Goal: Task Accomplishment & Management: Complete application form

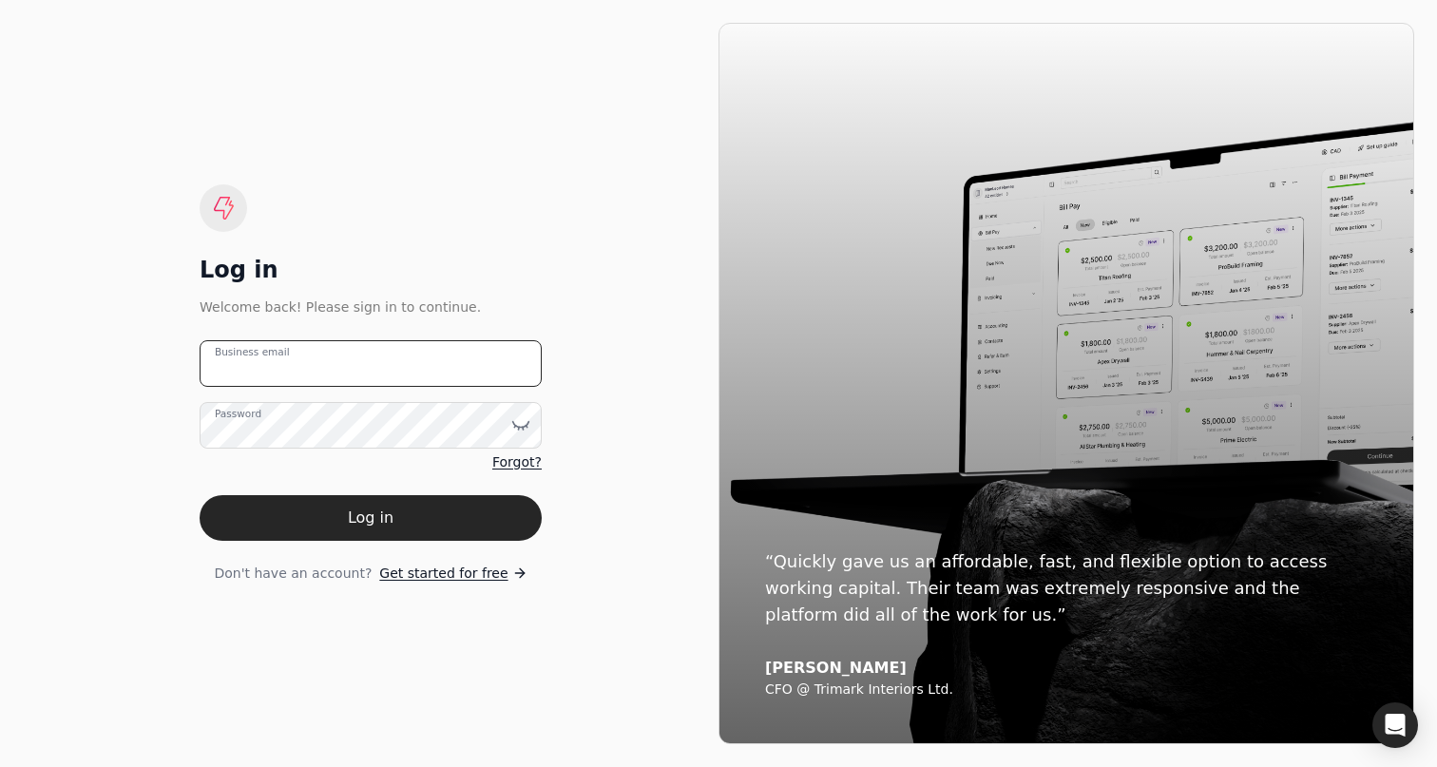
click at [448, 355] on email "Business email" at bounding box center [371, 363] width 342 height 47
type email "[PERSON_NAME][EMAIL_ADDRESS][DOMAIN_NAME]"
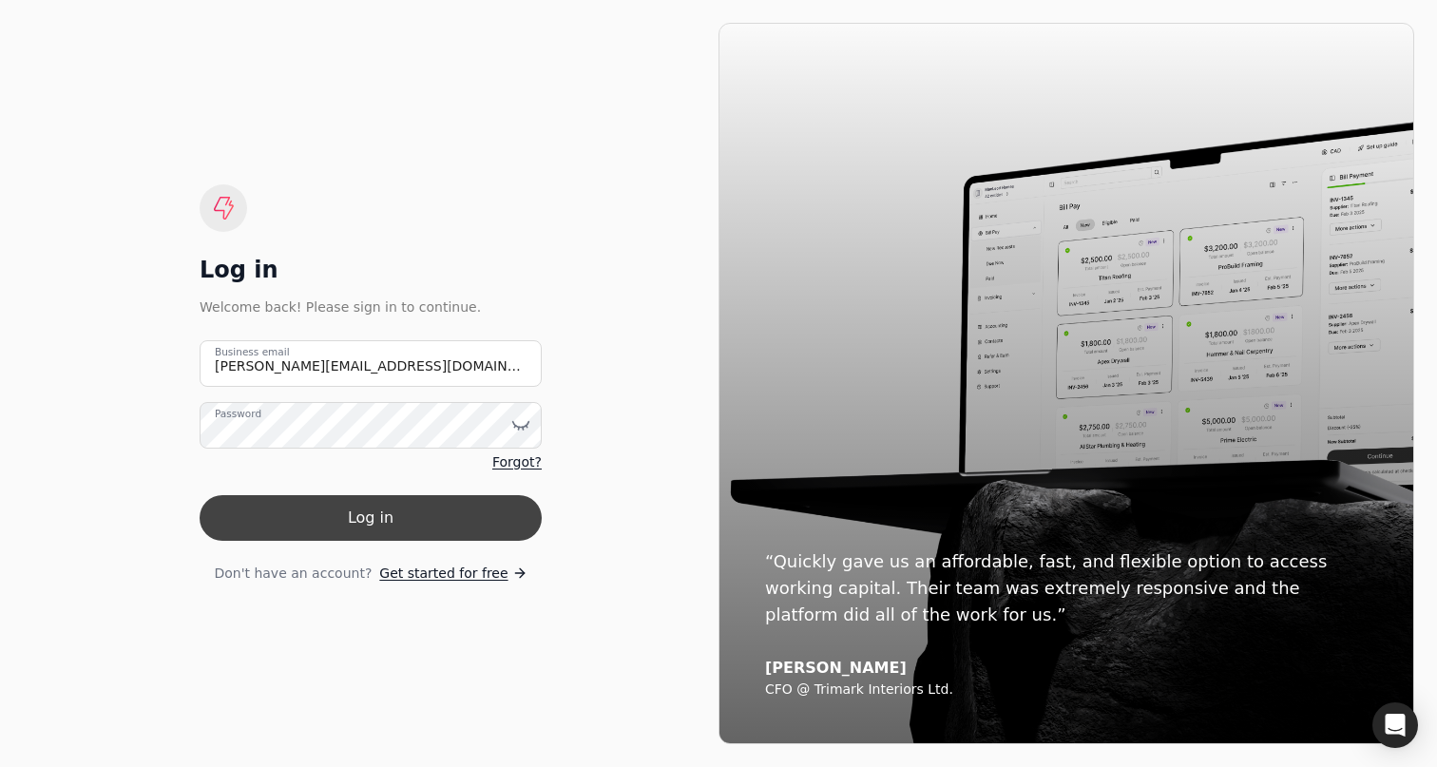
click at [363, 525] on button "Log in" at bounding box center [371, 518] width 342 height 46
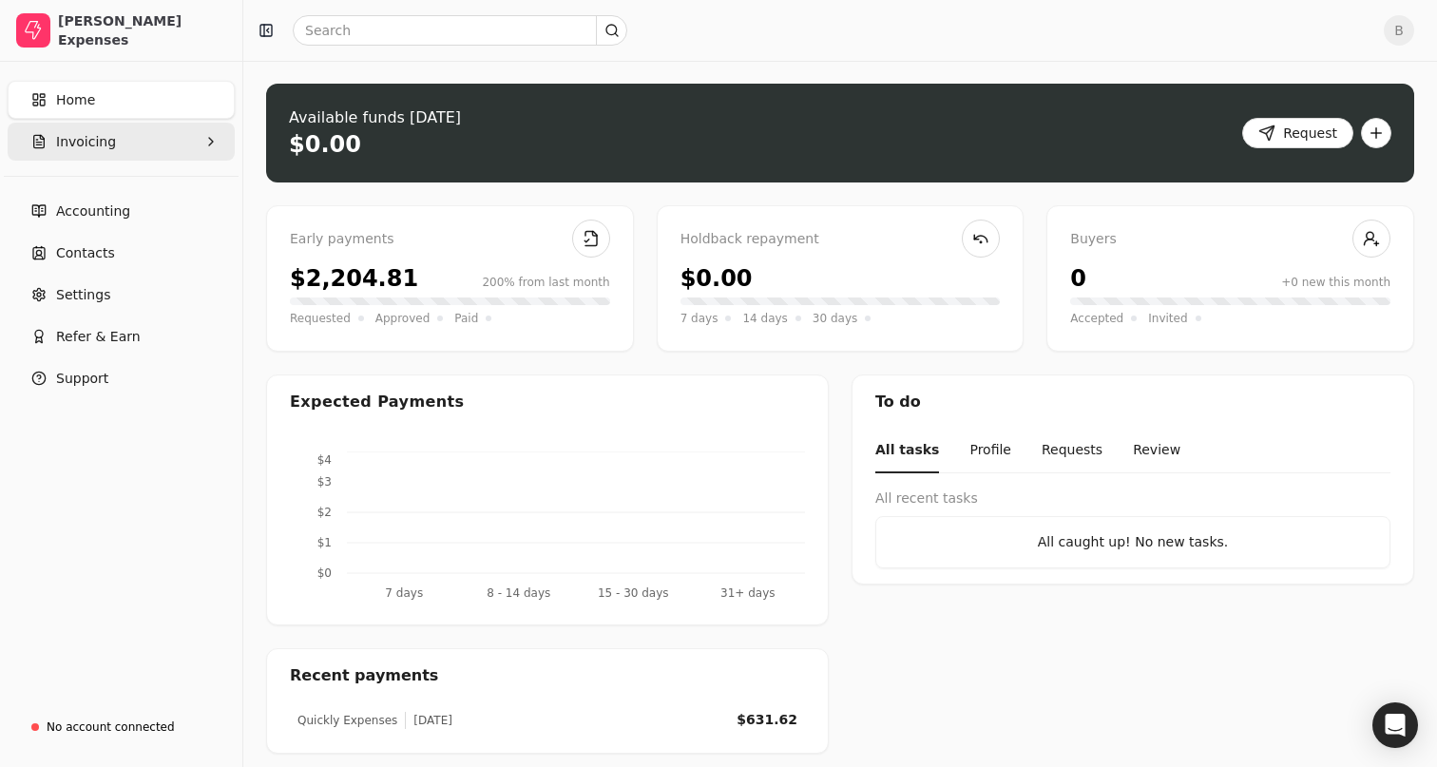
click at [124, 146] on button "Invoicing" at bounding box center [121, 142] width 227 height 38
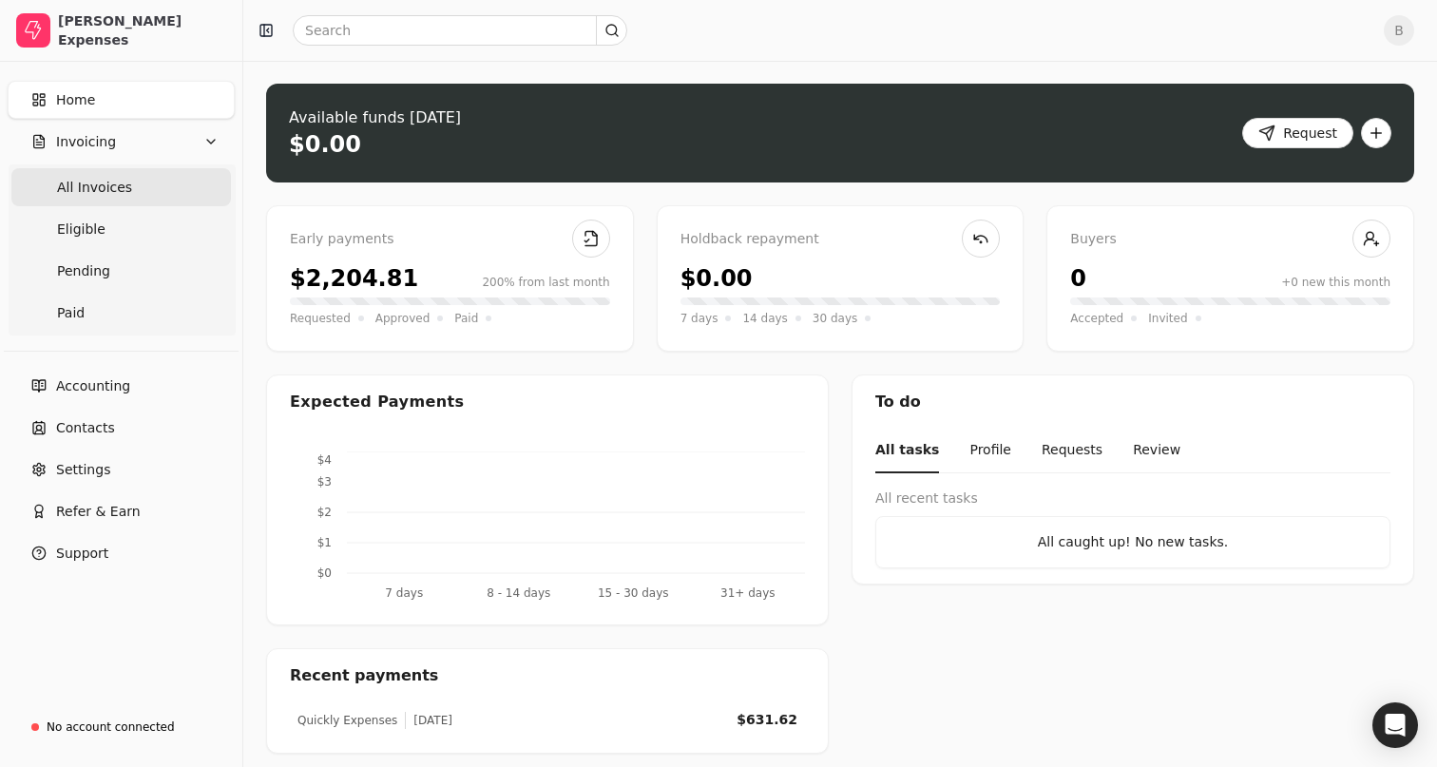
click at [104, 189] on span "All Invoices" at bounding box center [94, 188] width 75 height 20
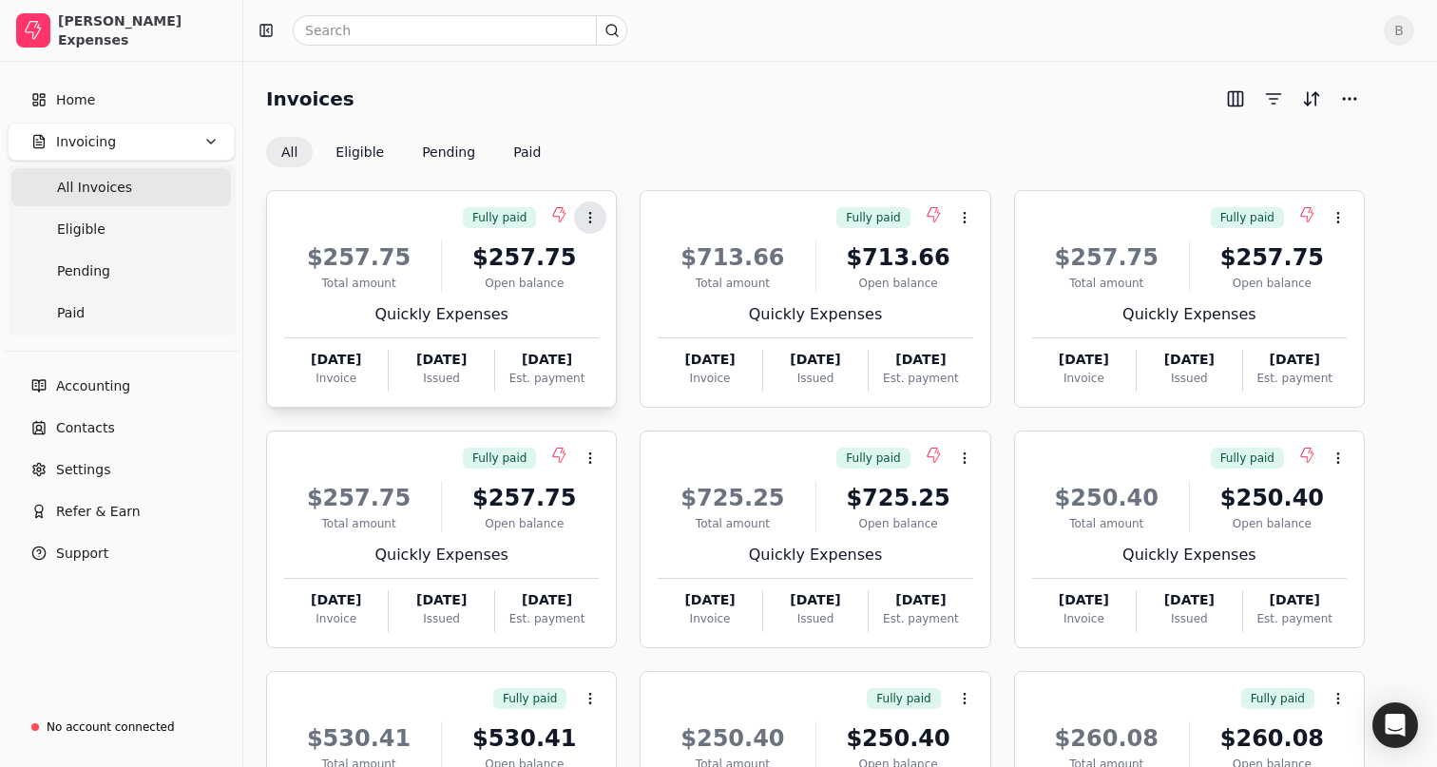
click at [584, 221] on icon at bounding box center [590, 217] width 15 height 15
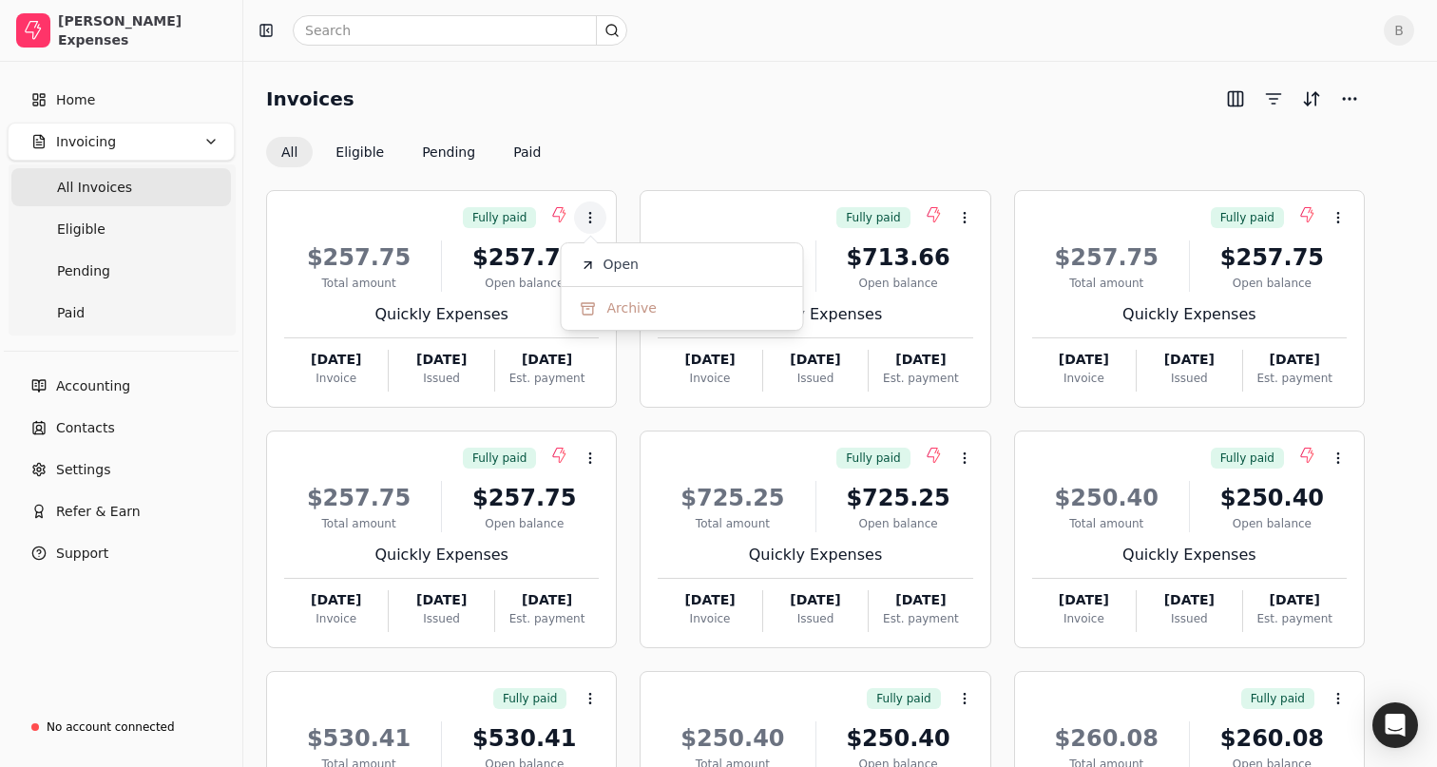
click at [679, 130] on div "Invoices All Eligible Pending Paid" at bounding box center [815, 126] width 1099 height 84
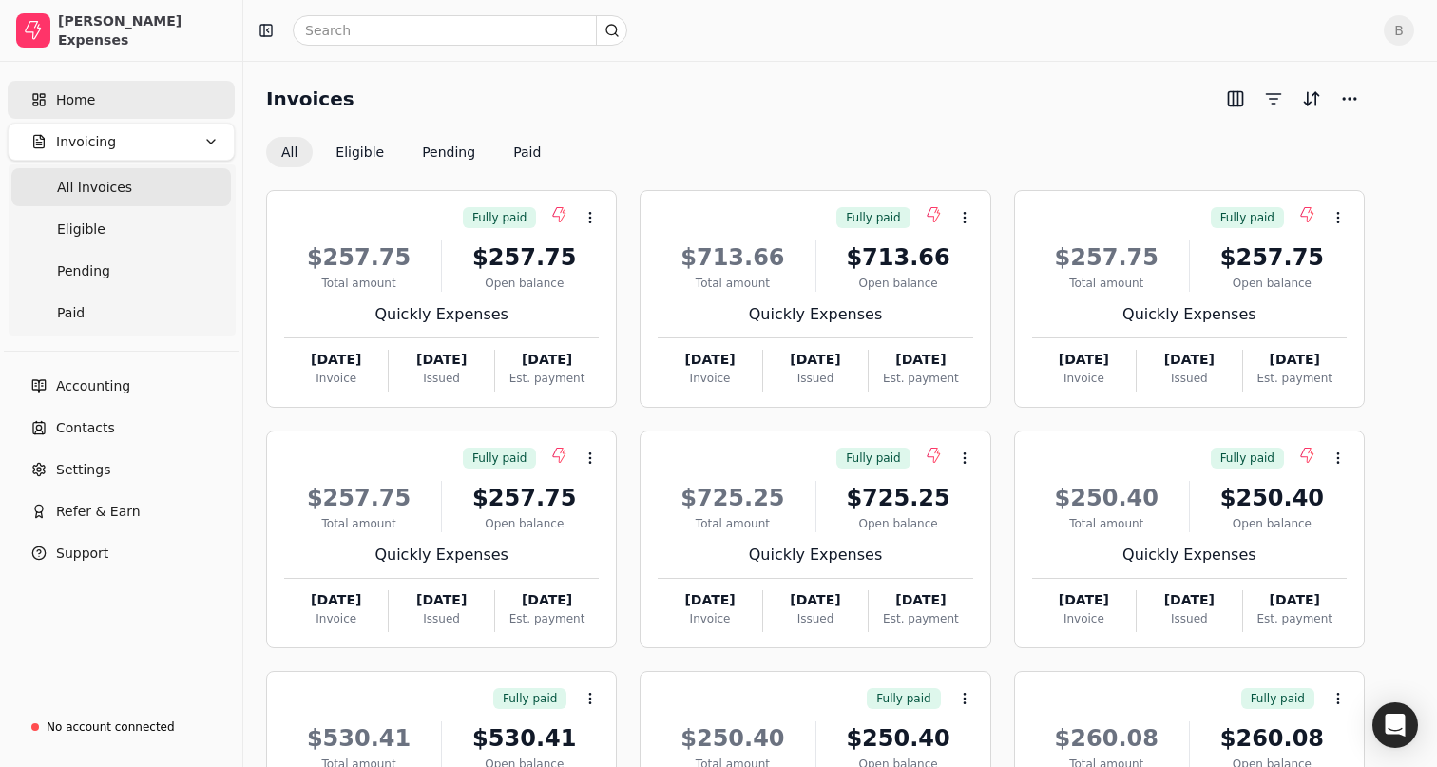
click at [80, 103] on span "Home" at bounding box center [75, 100] width 39 height 20
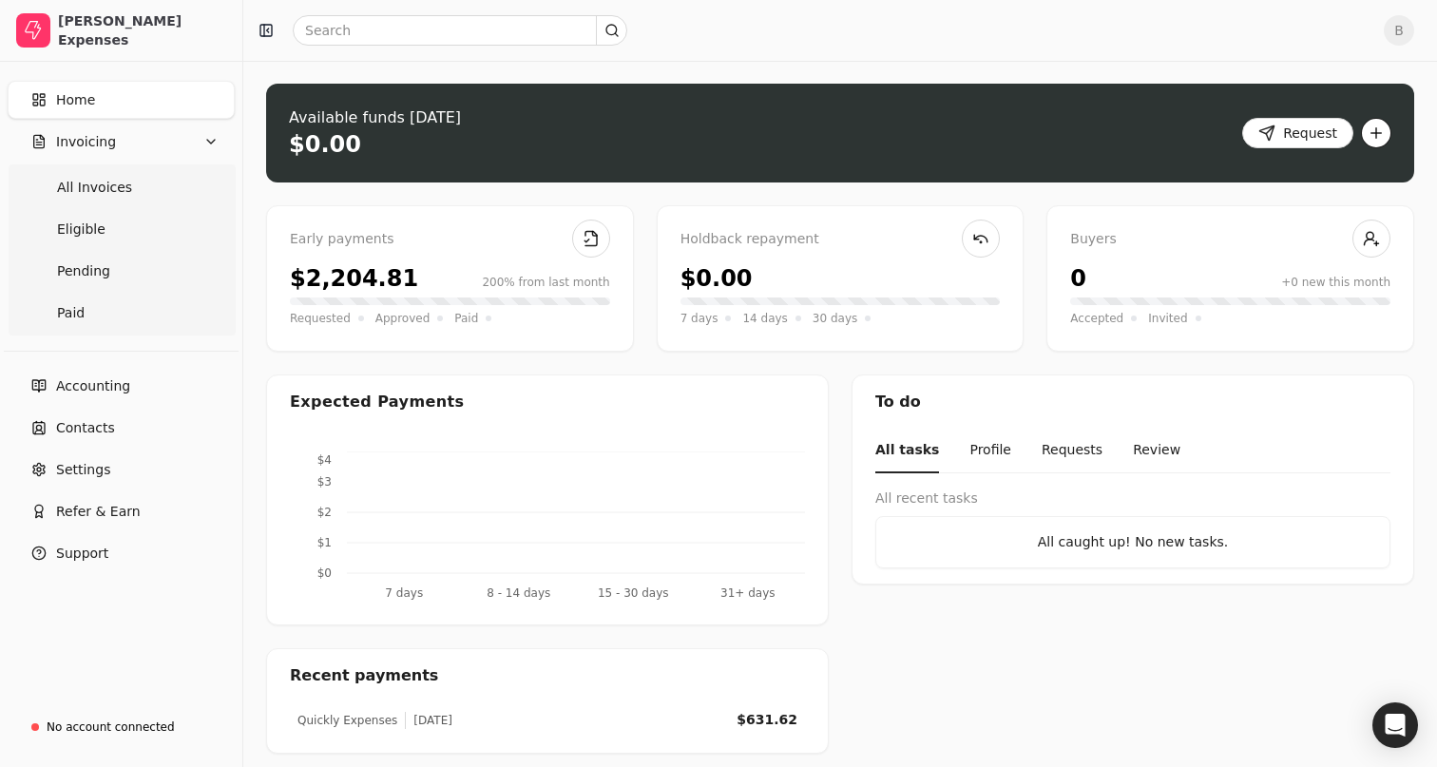
click at [1382, 129] on button "button" at bounding box center [1376, 133] width 30 height 30
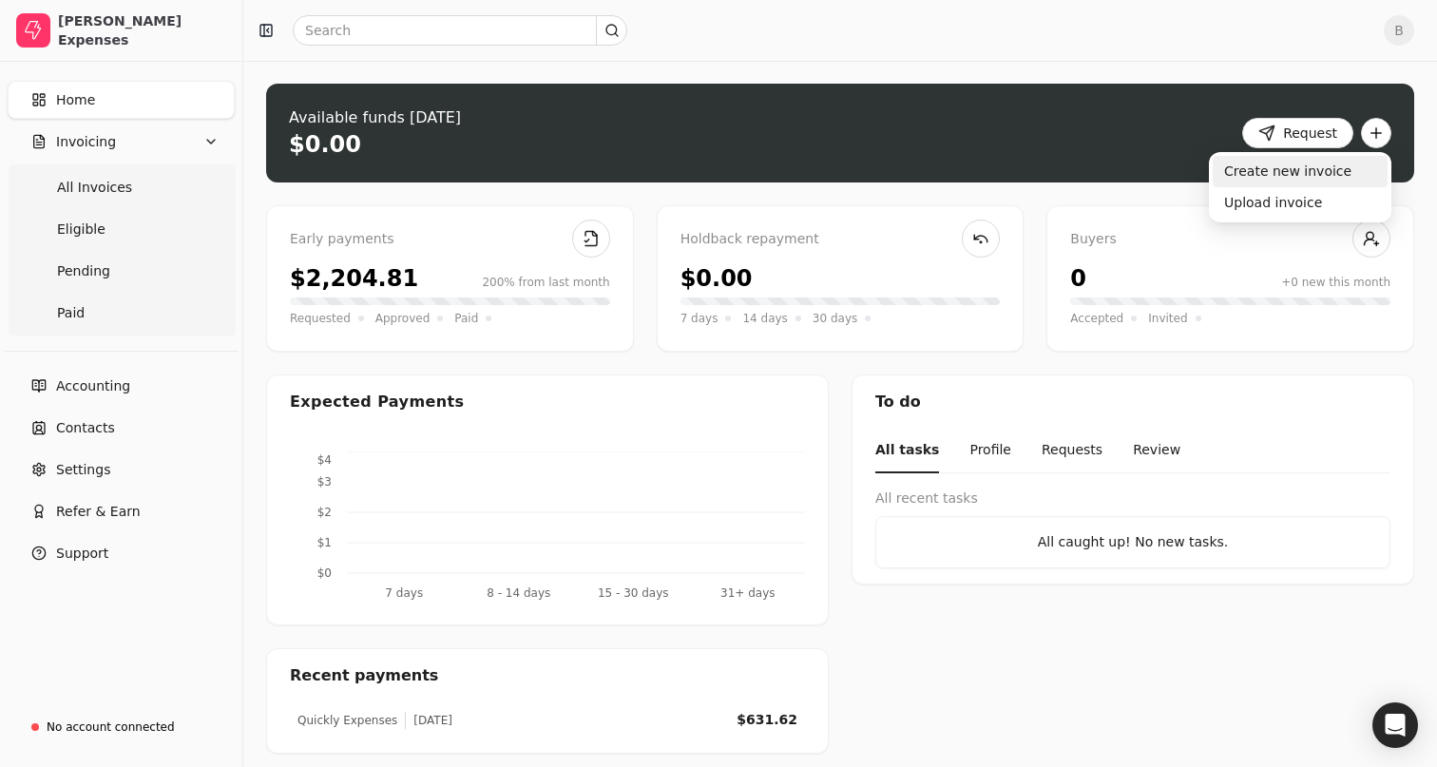
click at [1296, 173] on div "Create new invoice" at bounding box center [1300, 171] width 175 height 31
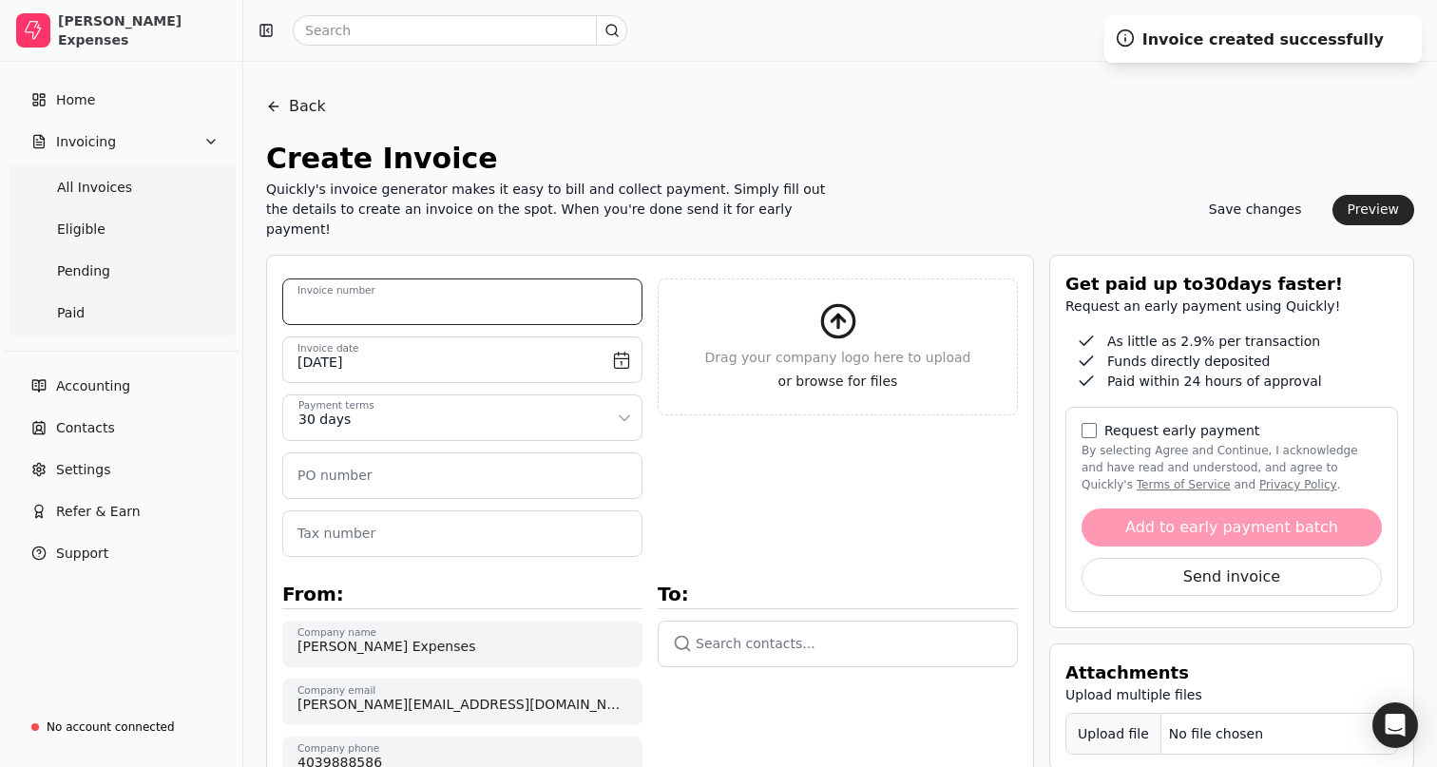
click at [546, 278] on number "Invoice number" at bounding box center [462, 301] width 360 height 47
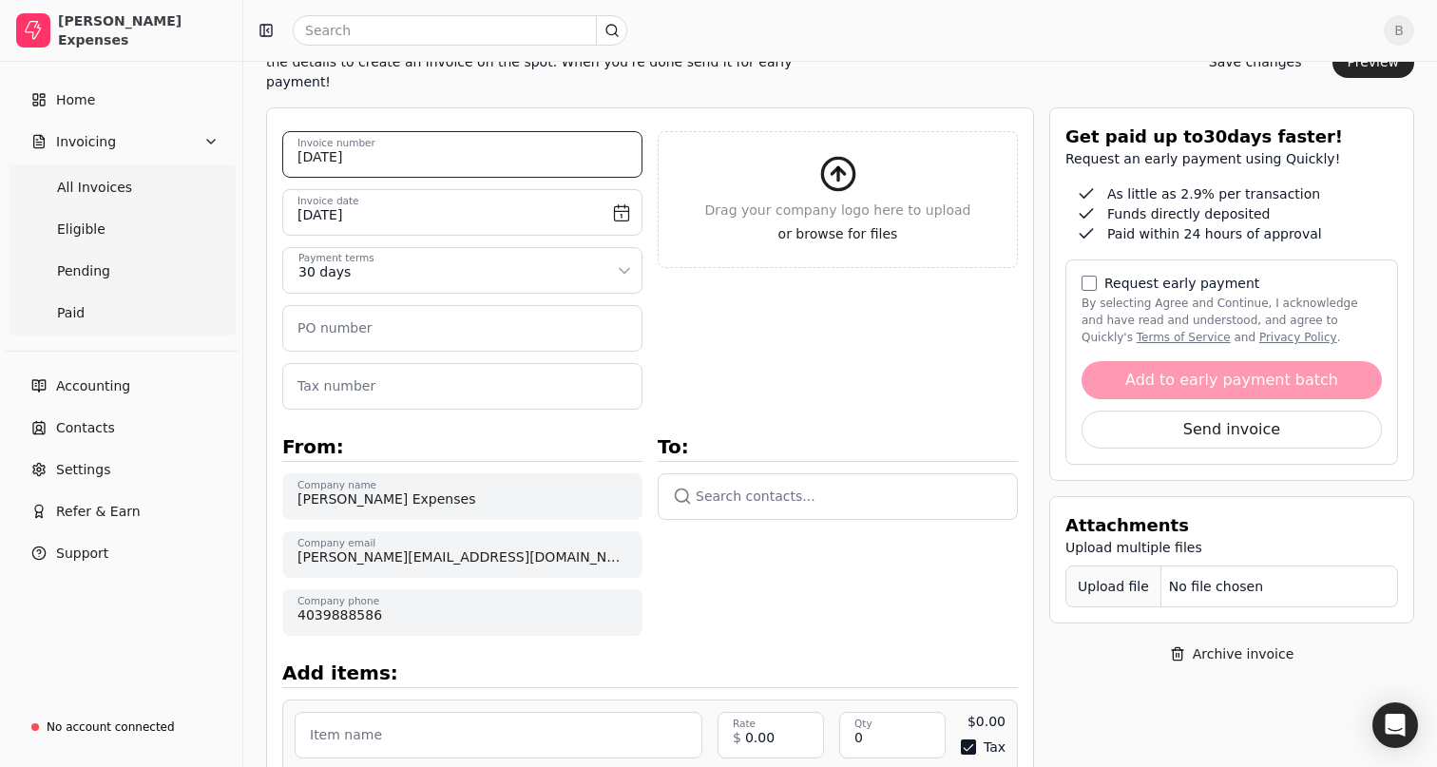
scroll to position [175, 0]
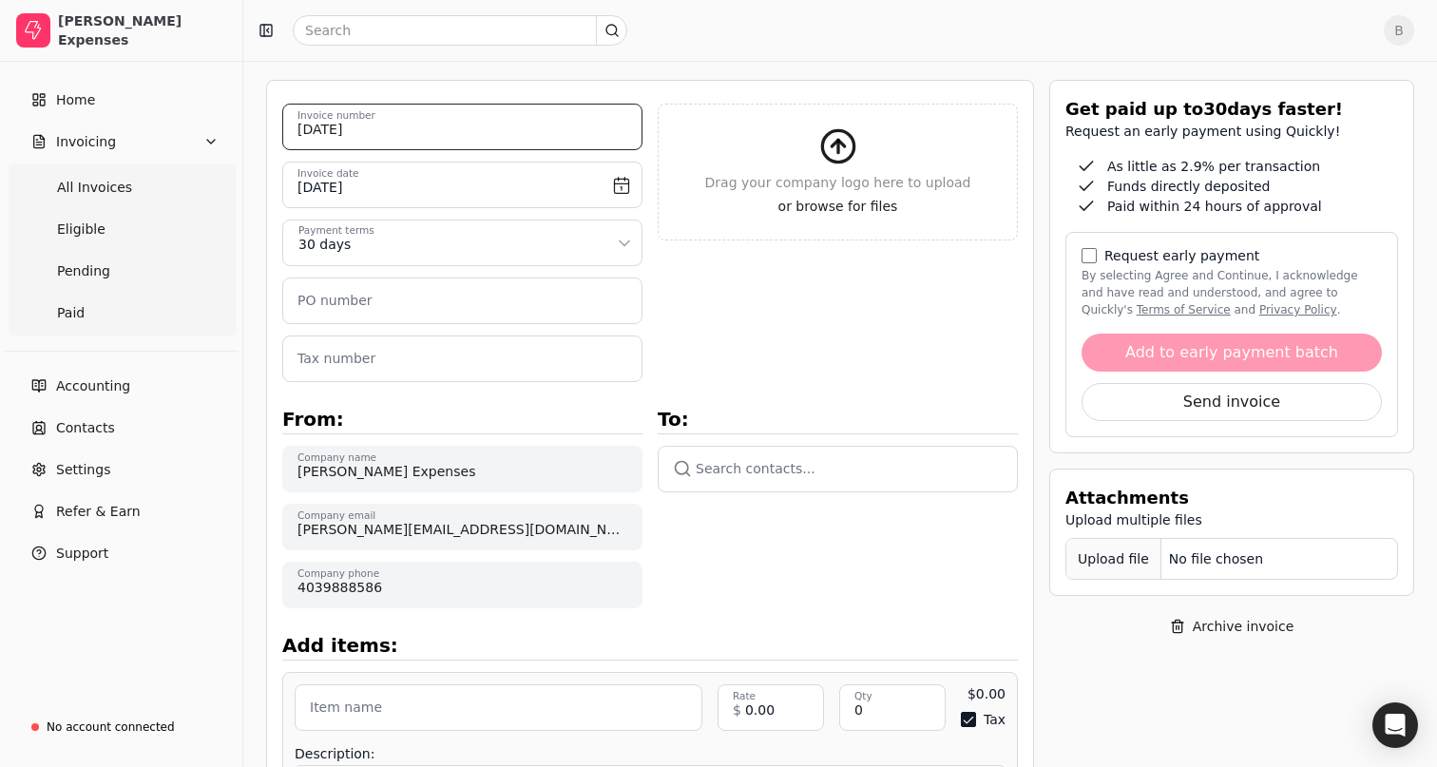
type number "[DATE]"
click at [803, 459] on button "button" at bounding box center [838, 469] width 360 height 46
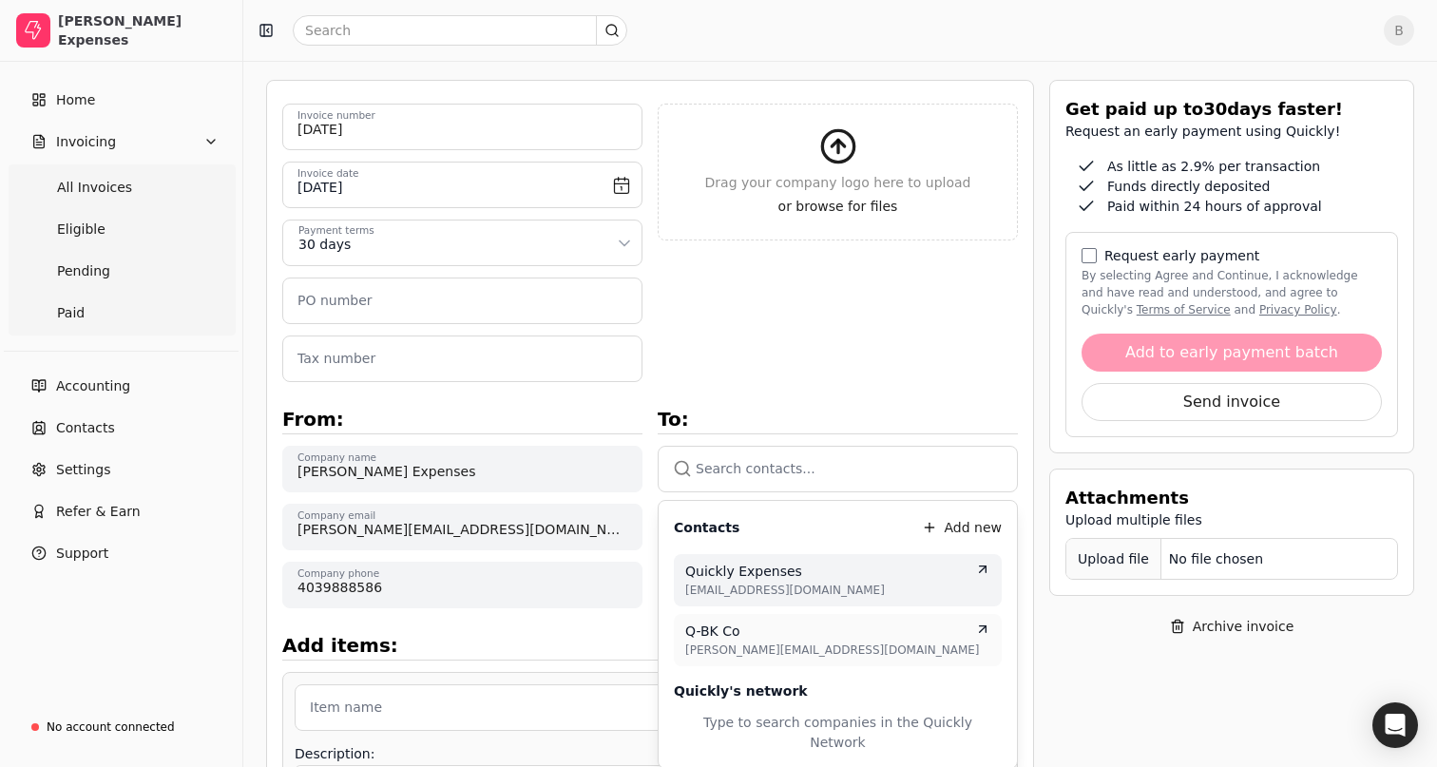
click at [758, 562] on span "Quickly Expenses" at bounding box center [743, 572] width 117 height 20
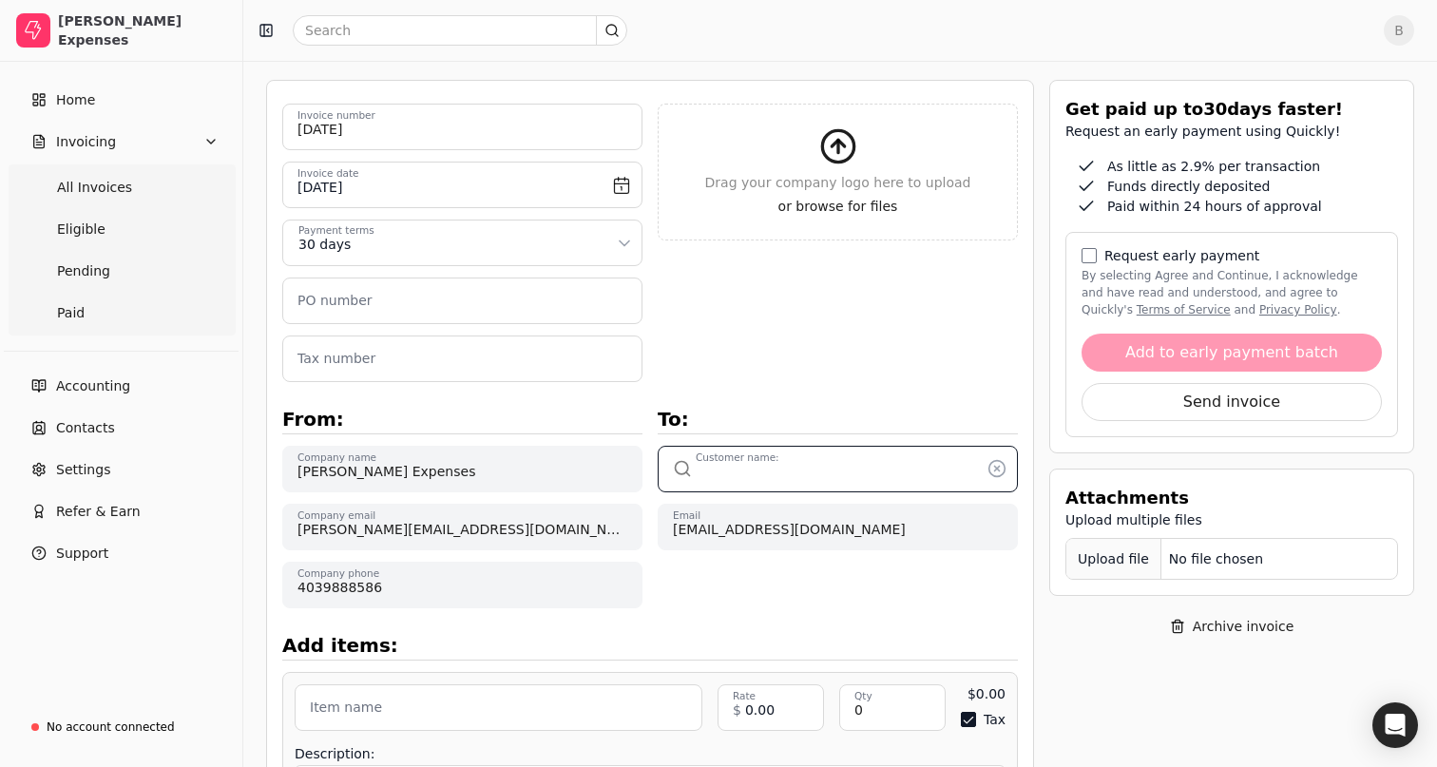
type input "Quickly Expenses"
click at [758, 549] on div "To: Quickly Expenses Customer name: accounting+expenses@helloquickly.com Email" at bounding box center [838, 495] width 360 height 226
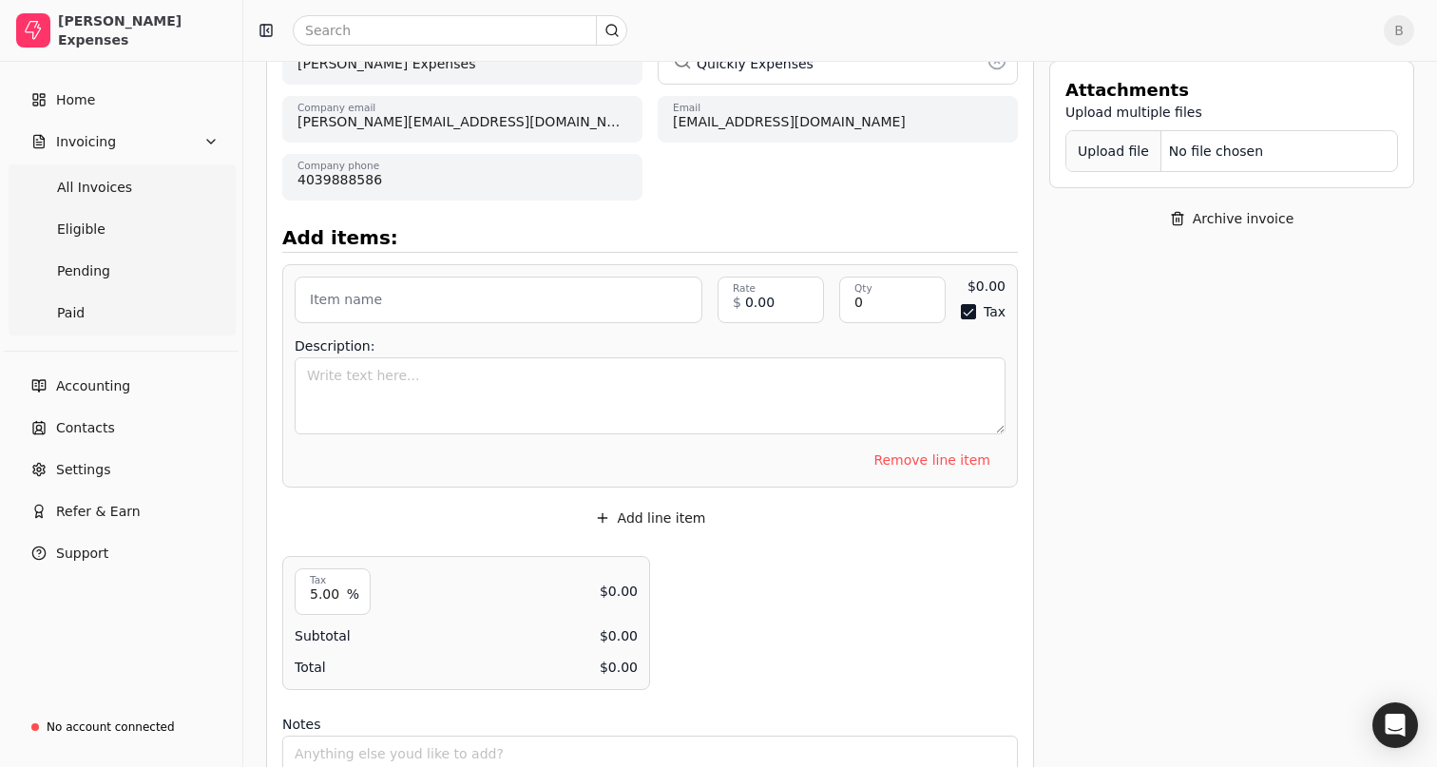
scroll to position [647, 0]
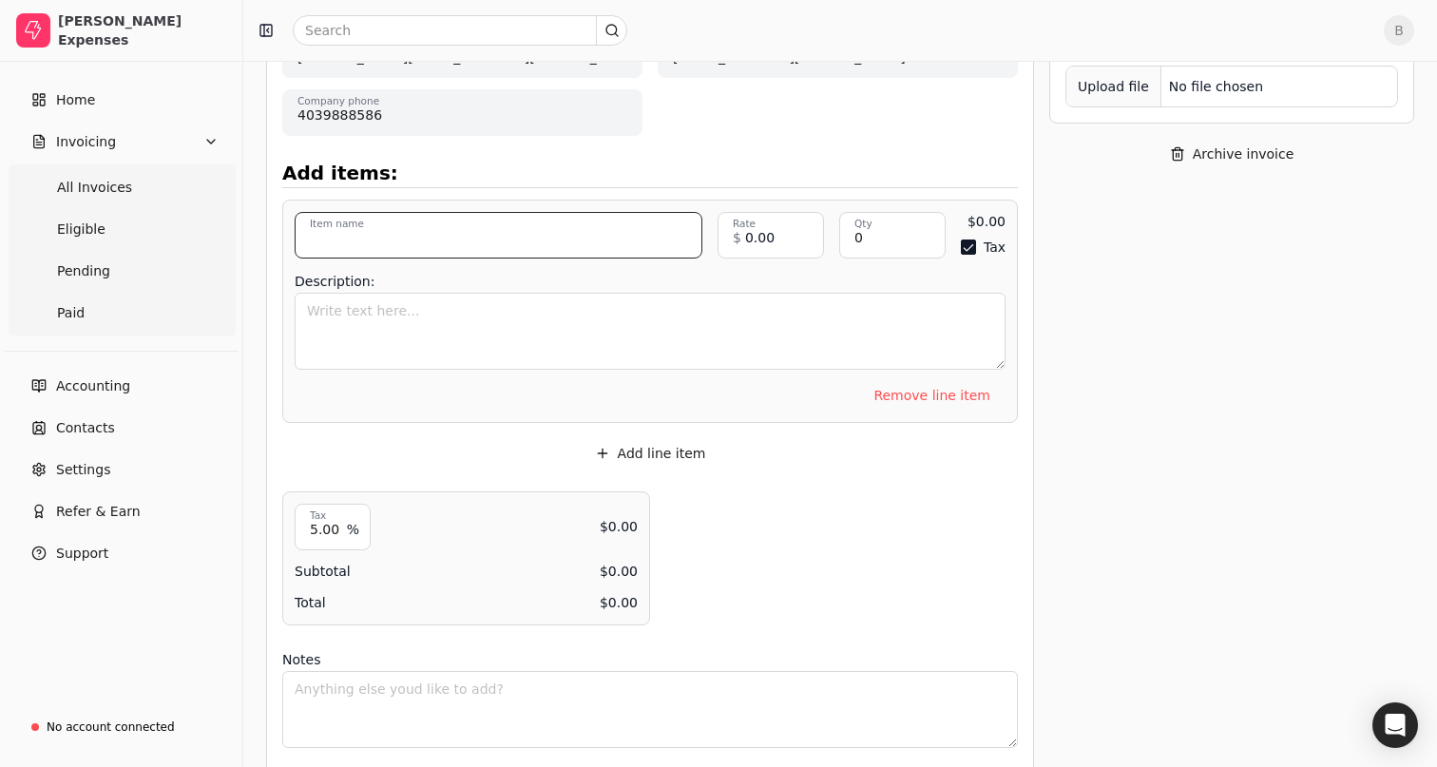
click at [489, 215] on input "Item name" at bounding box center [499, 235] width 408 height 47
type input "Parking"
type input "200.00"
type input "1"
click at [965, 239] on button "Tax" at bounding box center [957, 246] width 15 height 15
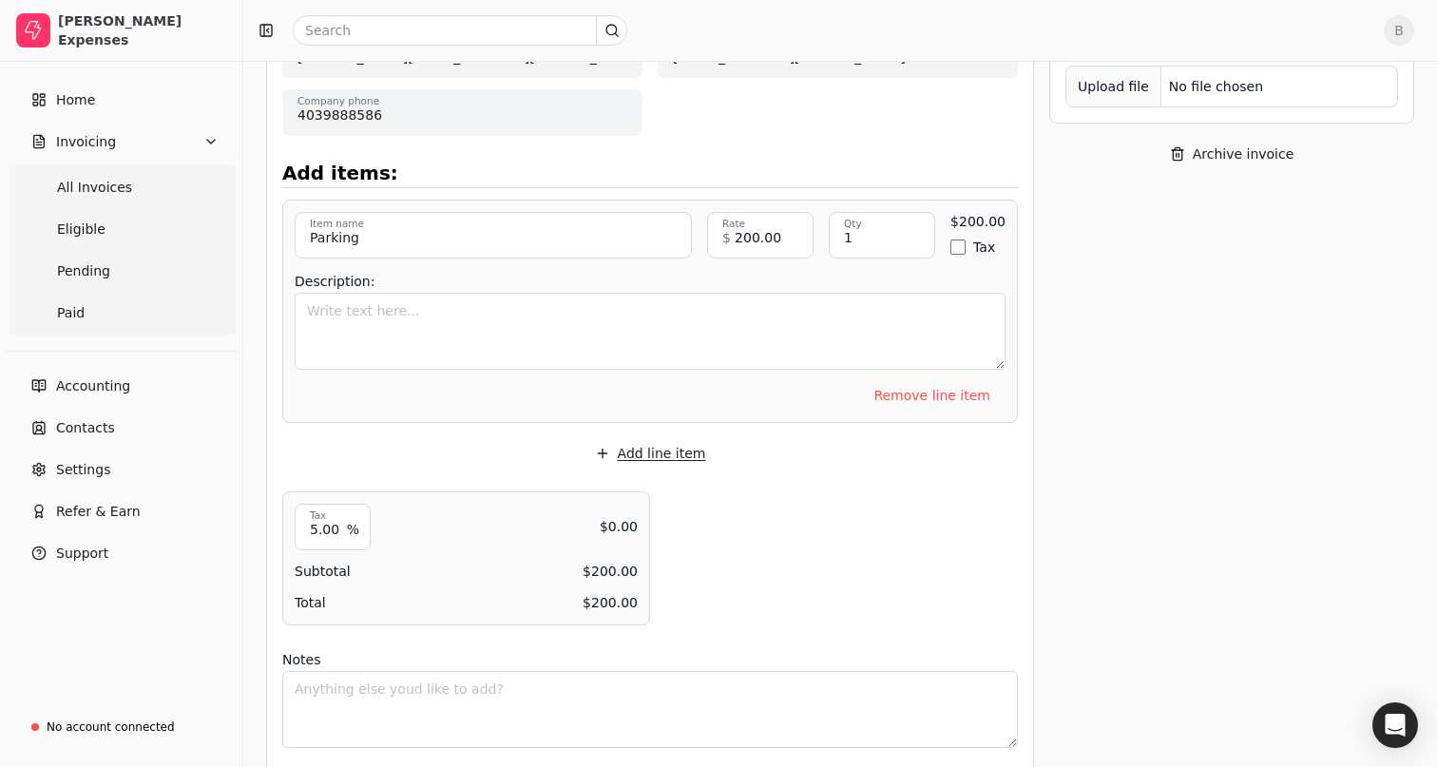
click at [641, 438] on button "Add line item" at bounding box center [651, 453] width 142 height 30
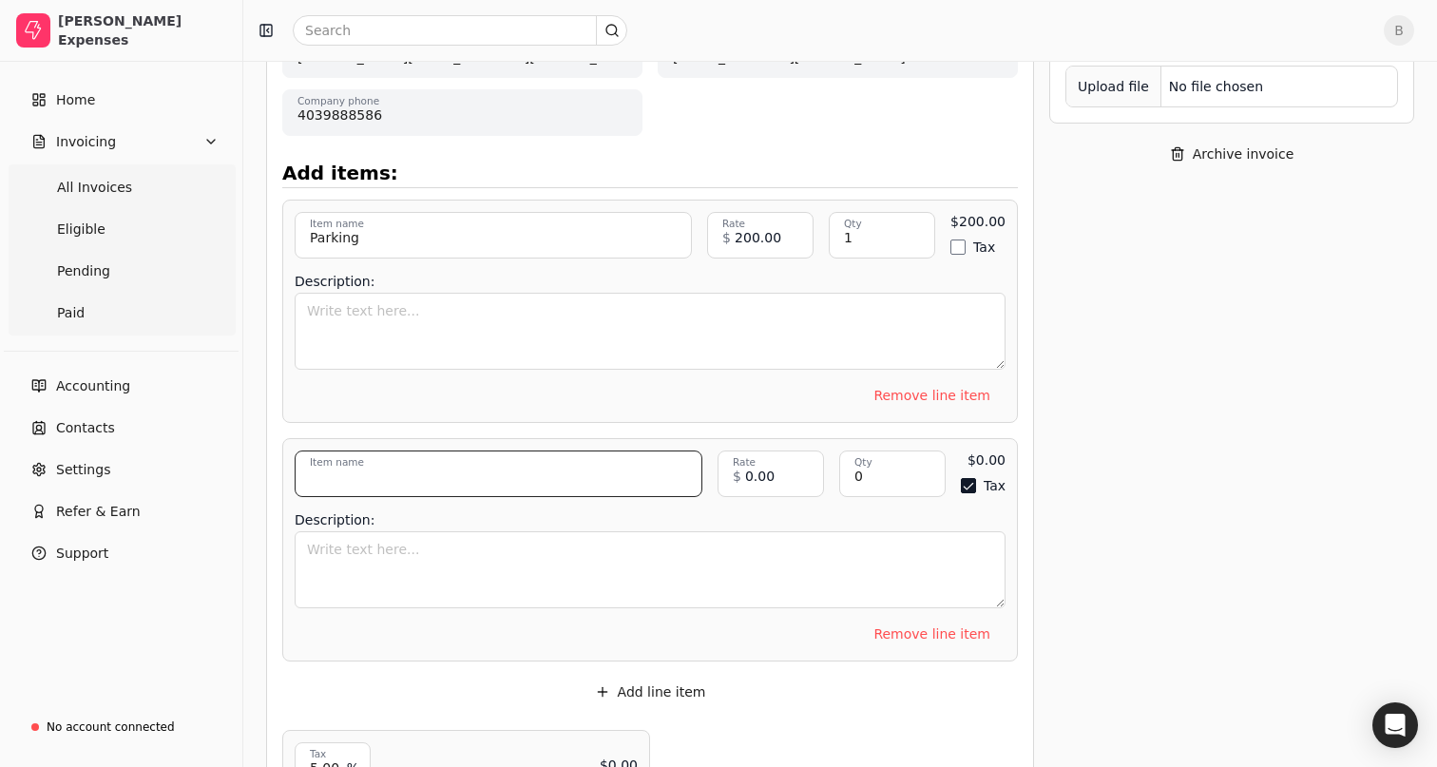
click at [407, 450] on input "Item name" at bounding box center [499, 473] width 408 height 47
type input "Xero Subscription"
type input "57.75"
click at [892, 450] on input "0" at bounding box center [892, 473] width 106 height 47
type input "1"
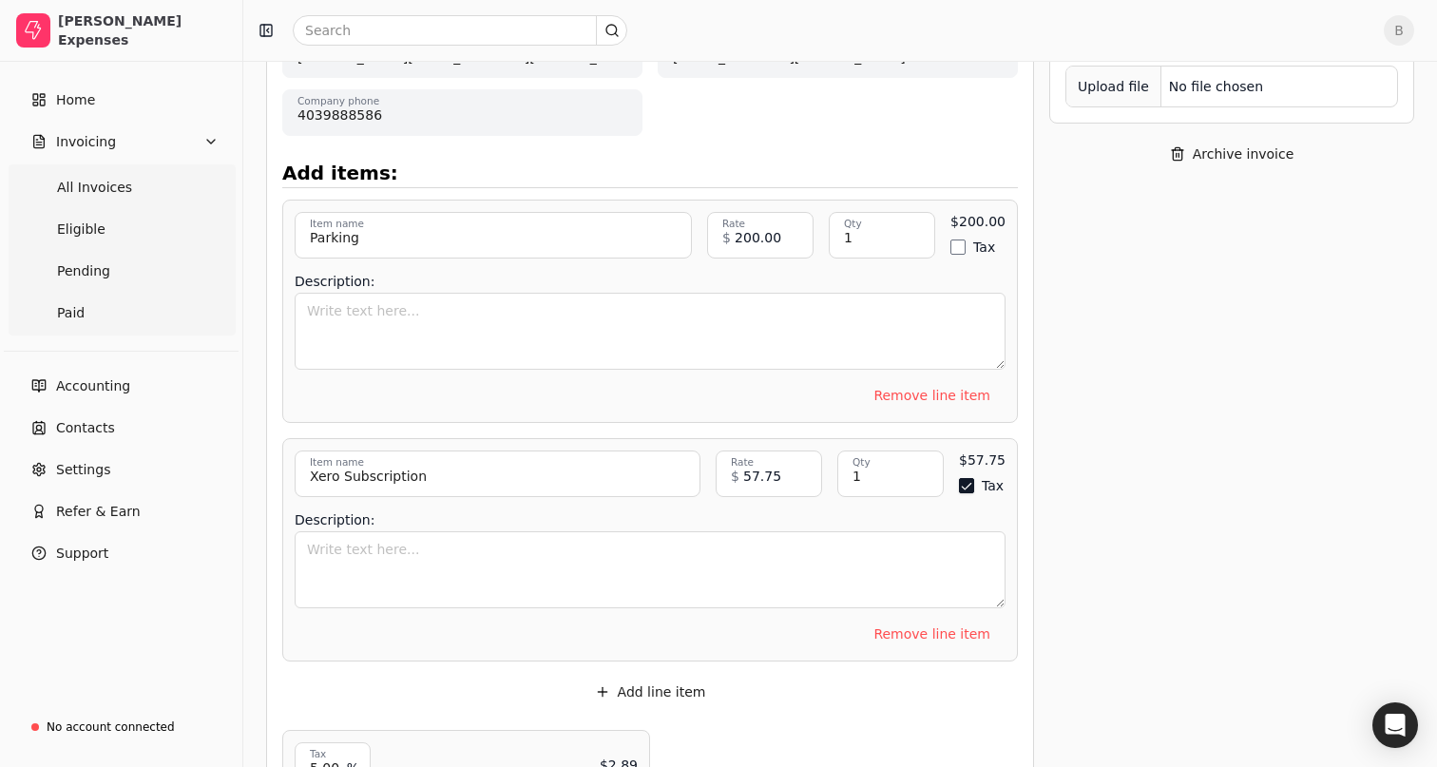
click at [963, 478] on button "Tax" at bounding box center [966, 485] width 15 height 15
click at [1028, 403] on div "Upload file: Drag your company logo here to upload or browse for files SEPT 202…" at bounding box center [650, 312] width 768 height 1409
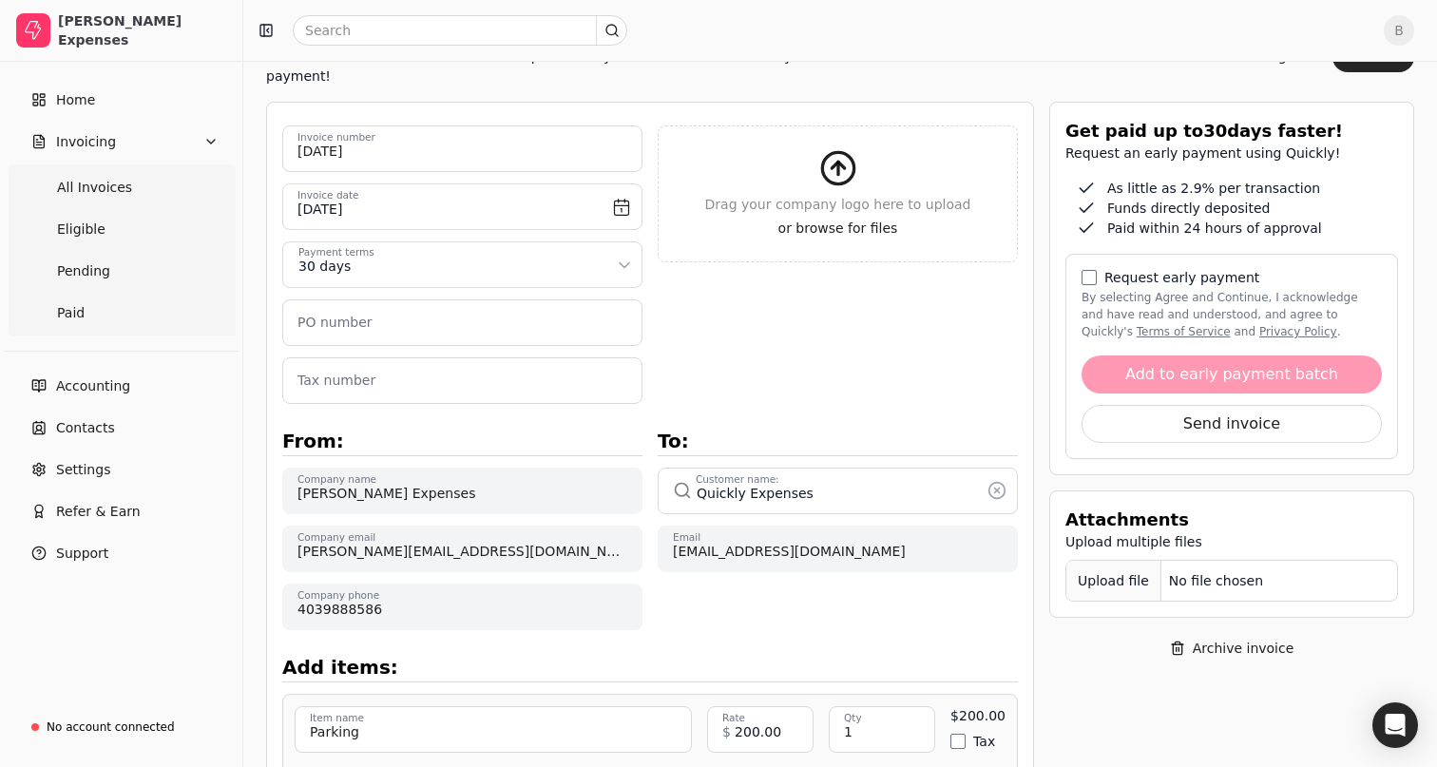
scroll to position [0, 0]
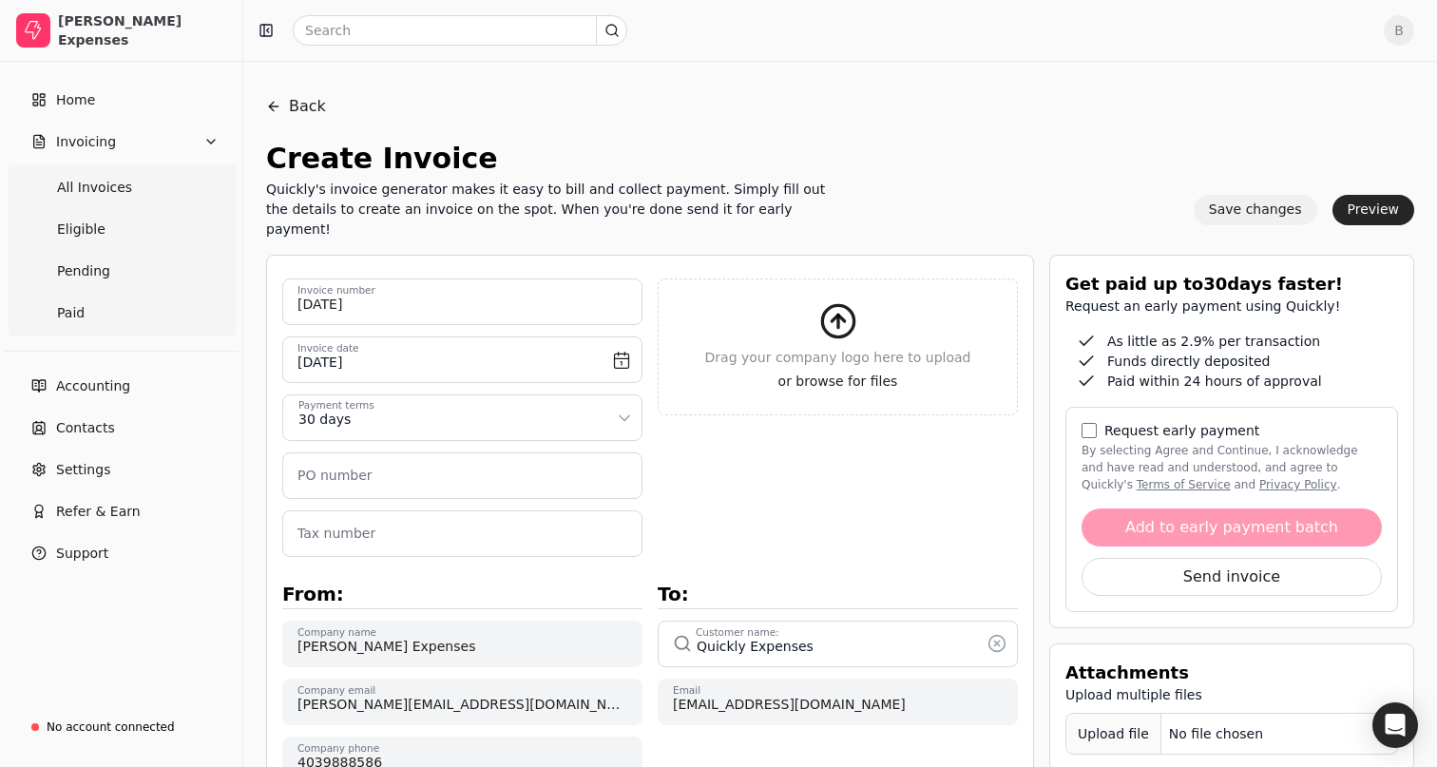
click at [1254, 202] on button "Save changes" at bounding box center [1256, 210] width 124 height 30
click at [1406, 36] on icon "Notifications (F8)" at bounding box center [1402, 34] width 15 height 15
click at [1374, 200] on button "Preview" at bounding box center [1373, 210] width 83 height 30
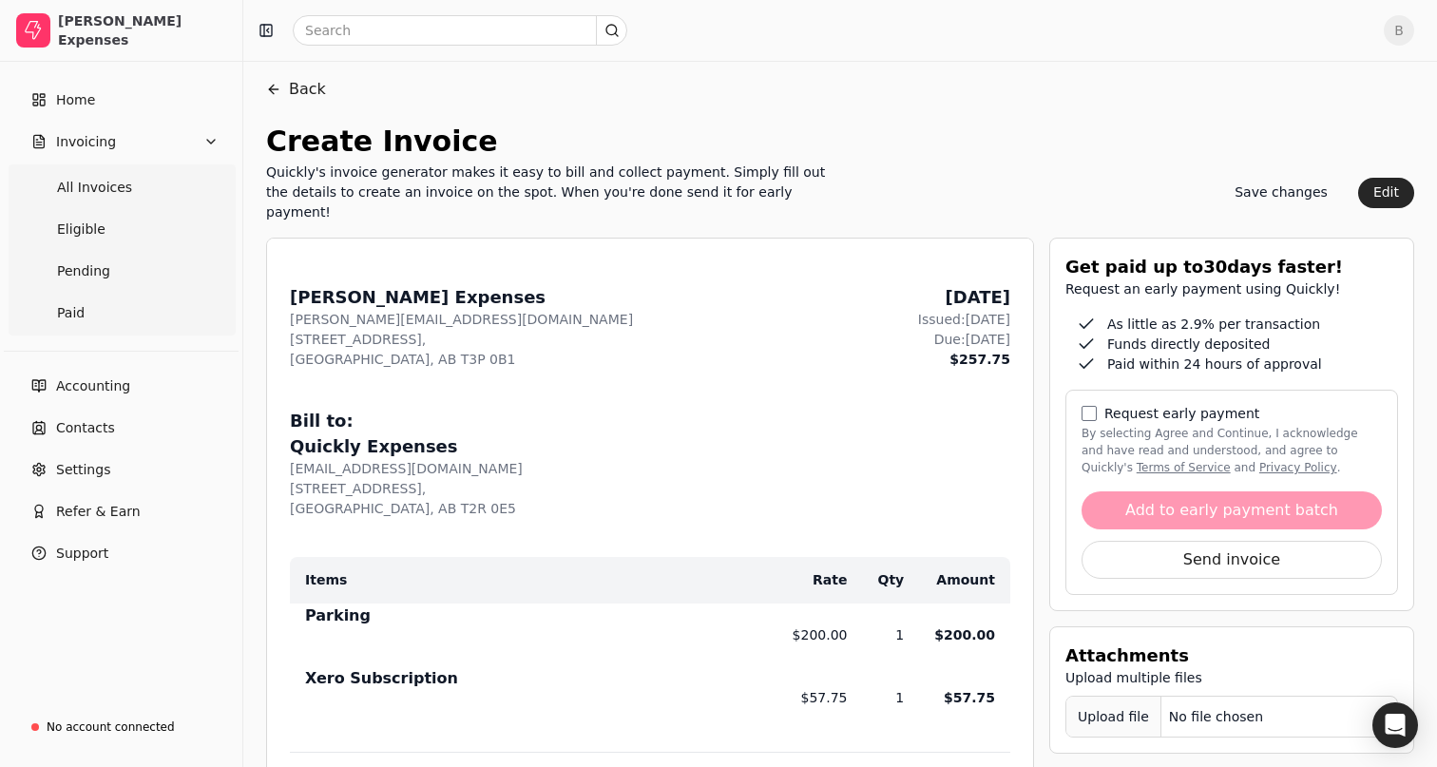
scroll to position [1, 0]
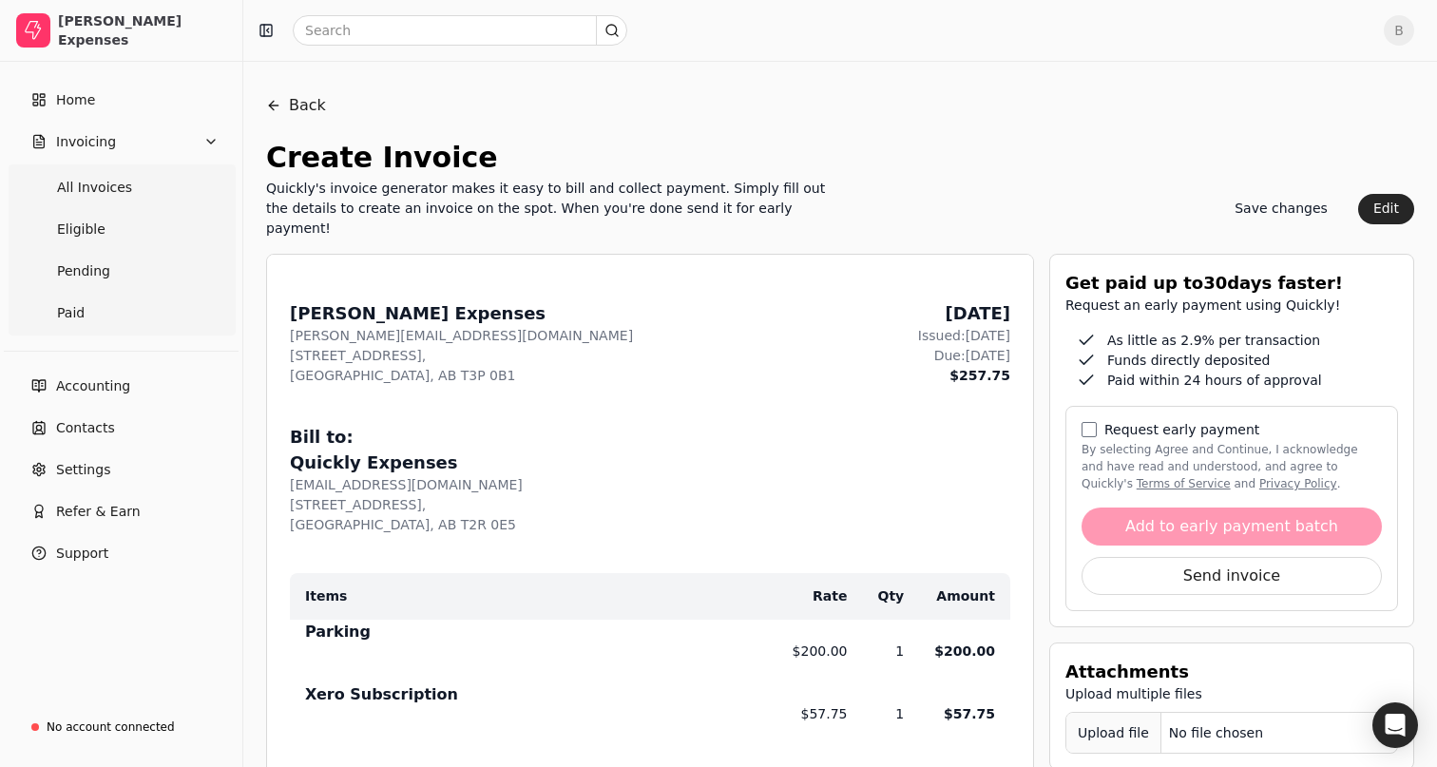
click at [1169, 423] on label "Request early payment" at bounding box center [1181, 429] width 155 height 13
click at [1097, 422] on button "By selecting Agree and Continue, I acknowledge and have read and understood, an…" at bounding box center [1088, 429] width 15 height 15
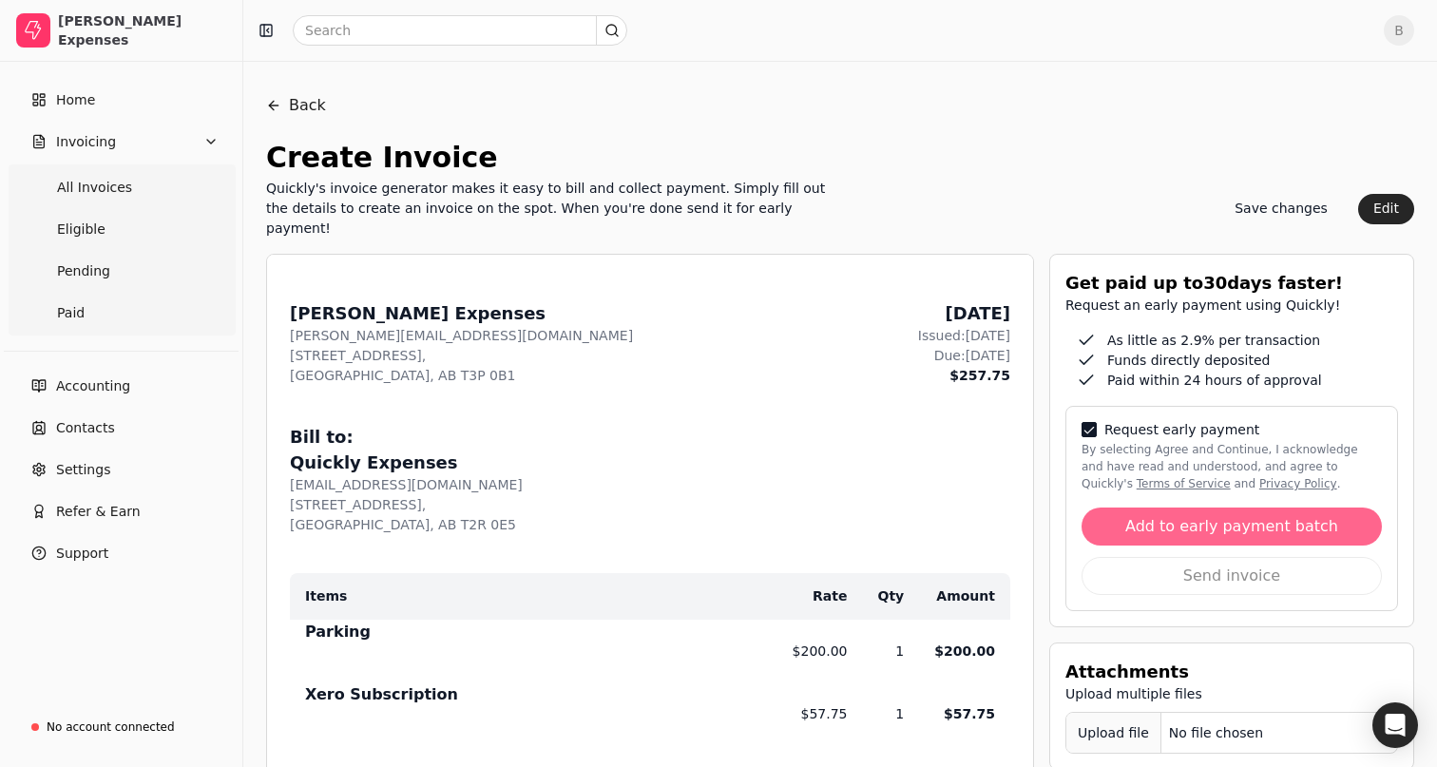
click at [1220, 507] on button "Add to early payment batch" at bounding box center [1231, 526] width 300 height 38
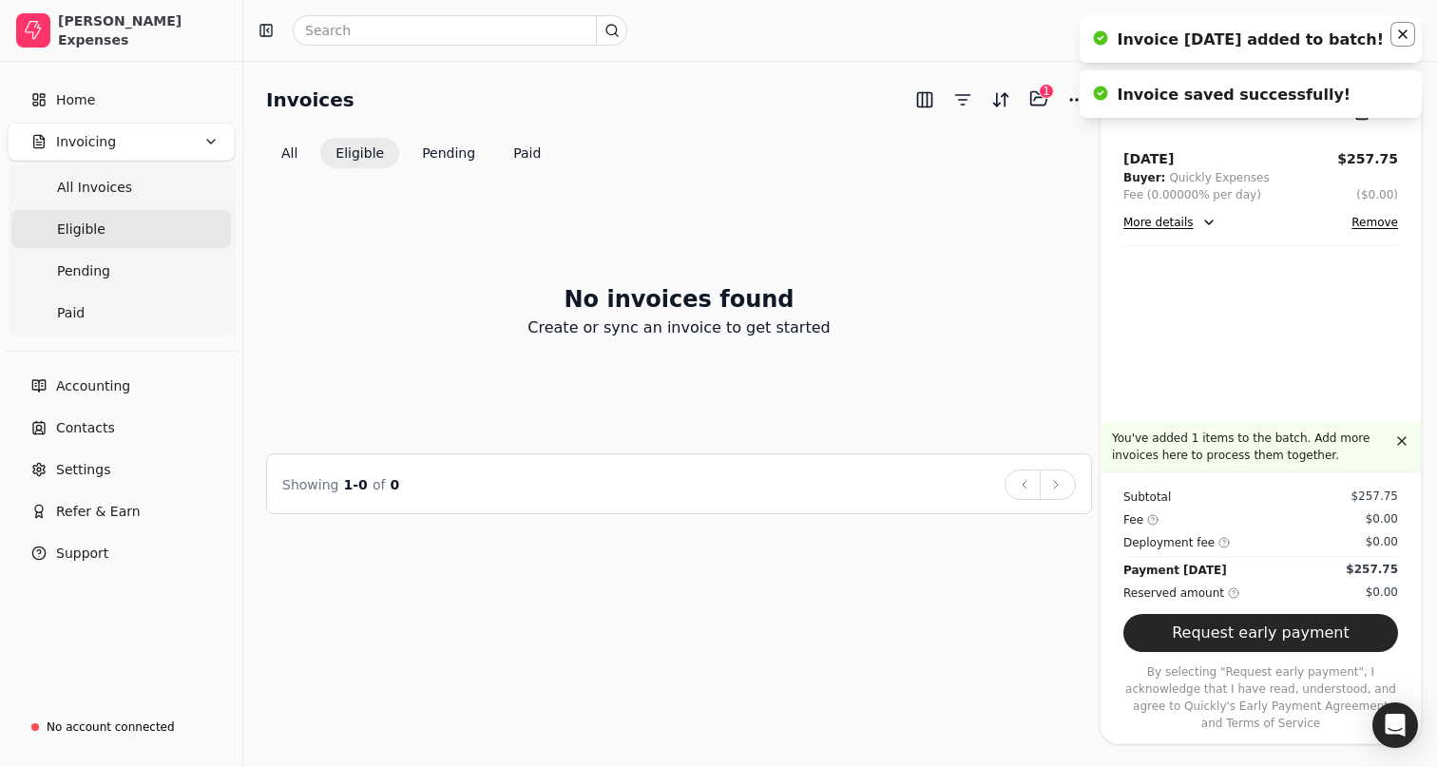
click at [1406, 26] on button "Notifications (F8)" at bounding box center [1402, 34] width 23 height 23
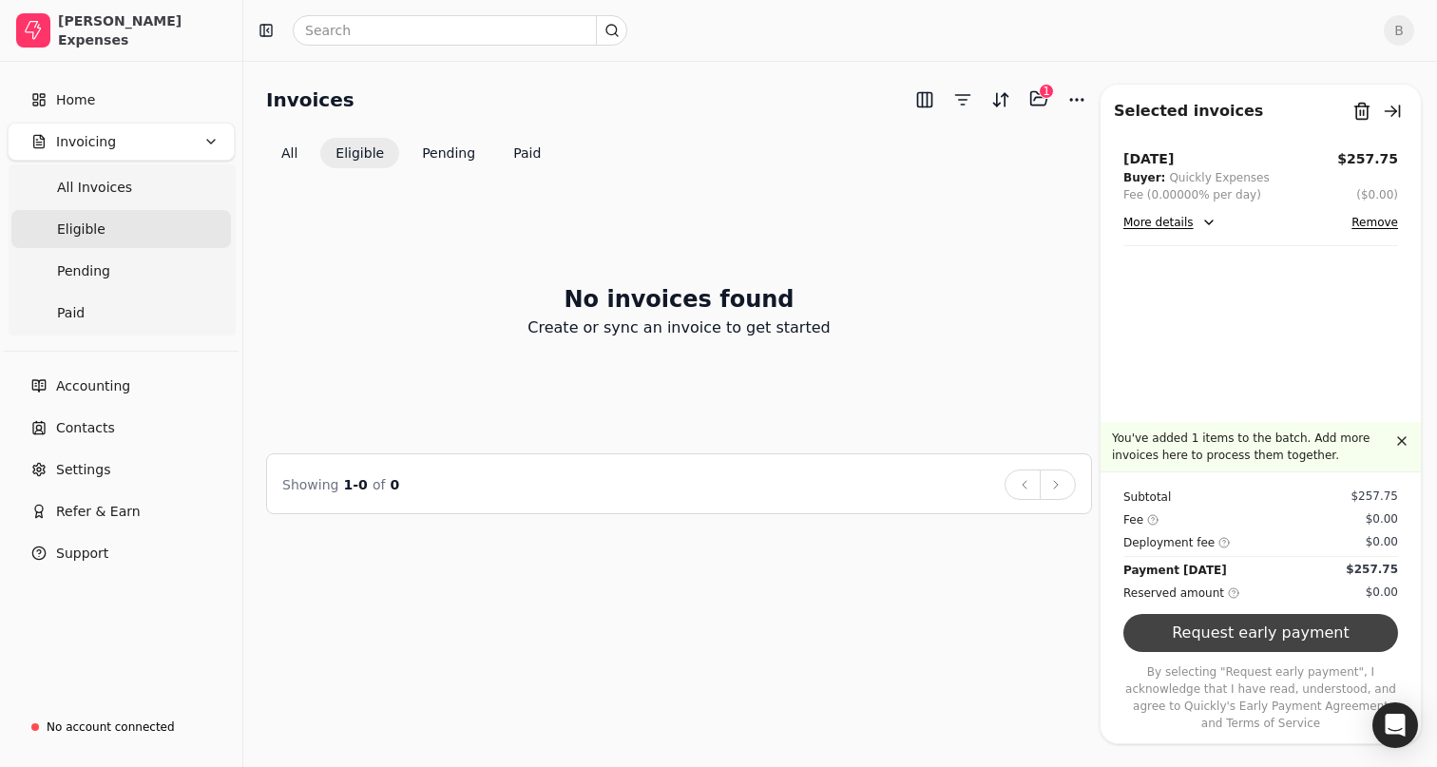
click at [1275, 631] on button "Request early payment" at bounding box center [1260, 633] width 275 height 38
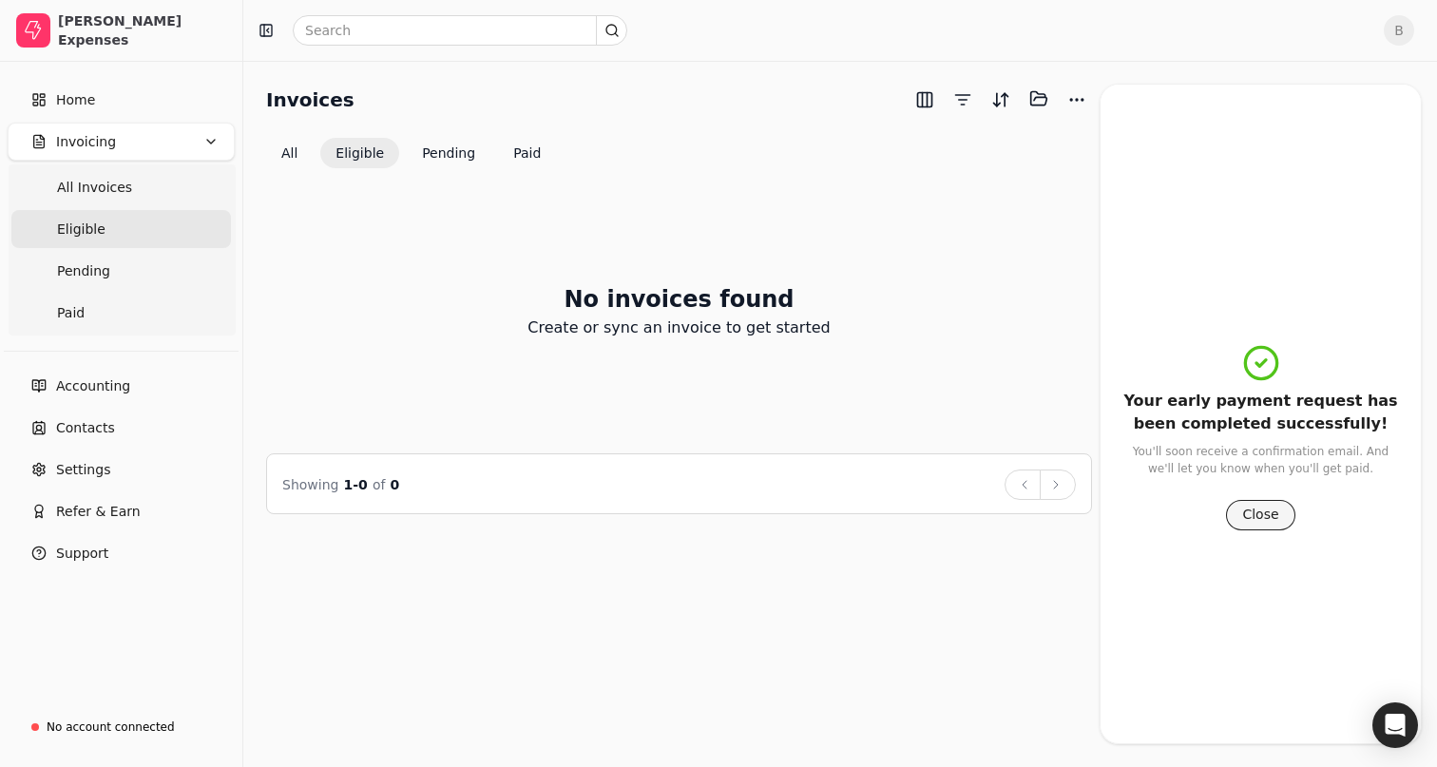
click at [1261, 515] on button "Close" at bounding box center [1260, 515] width 68 height 30
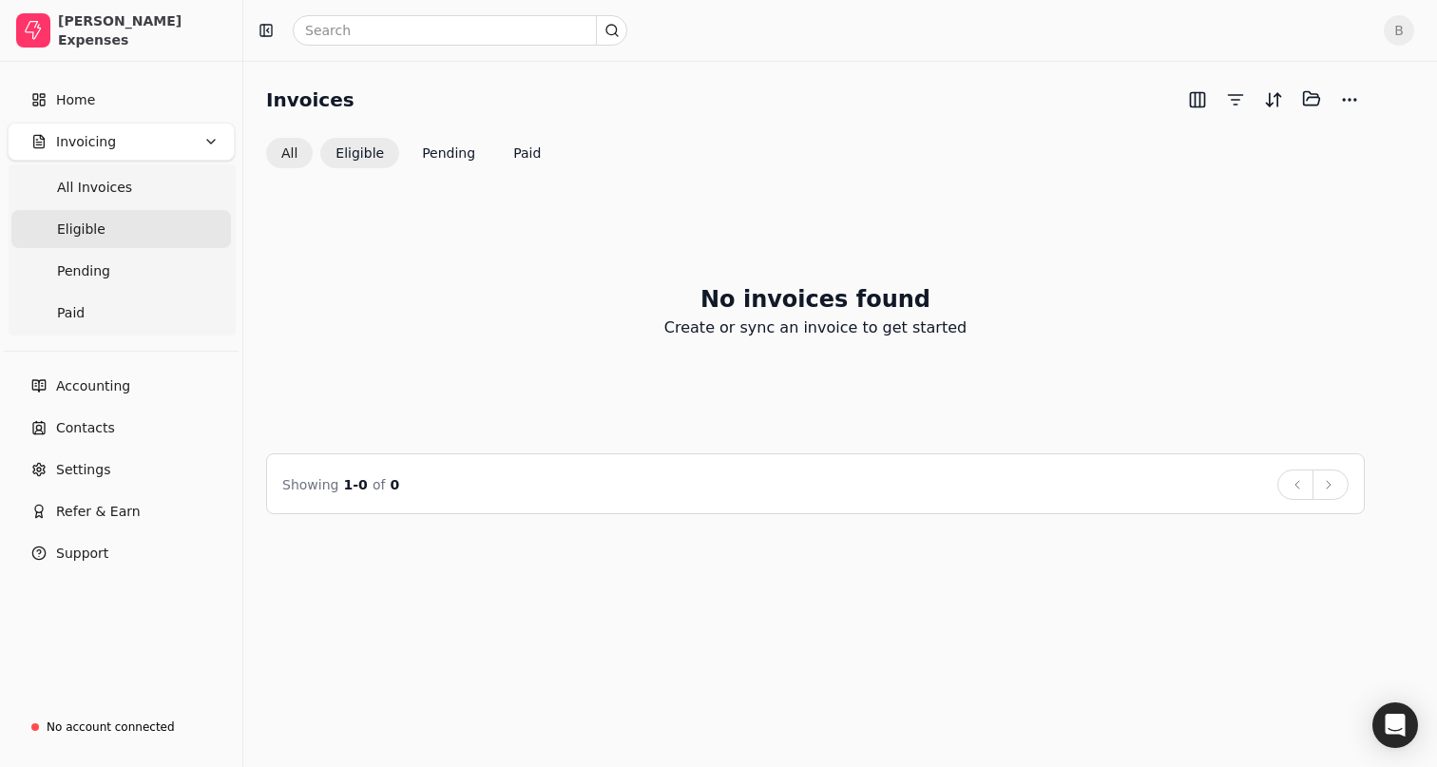
click at [281, 144] on button "All" at bounding box center [289, 153] width 47 height 30
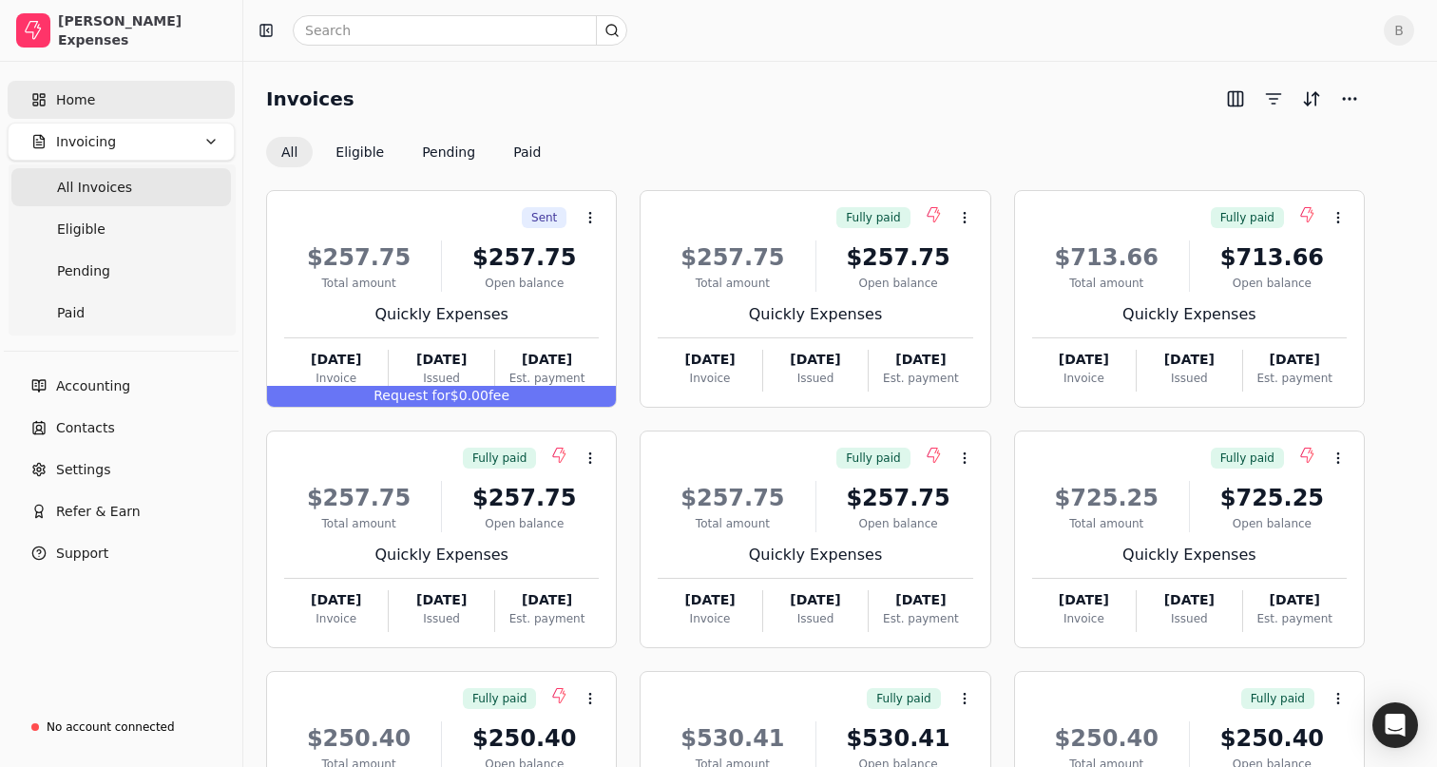
click at [88, 105] on span "Home" at bounding box center [75, 100] width 39 height 20
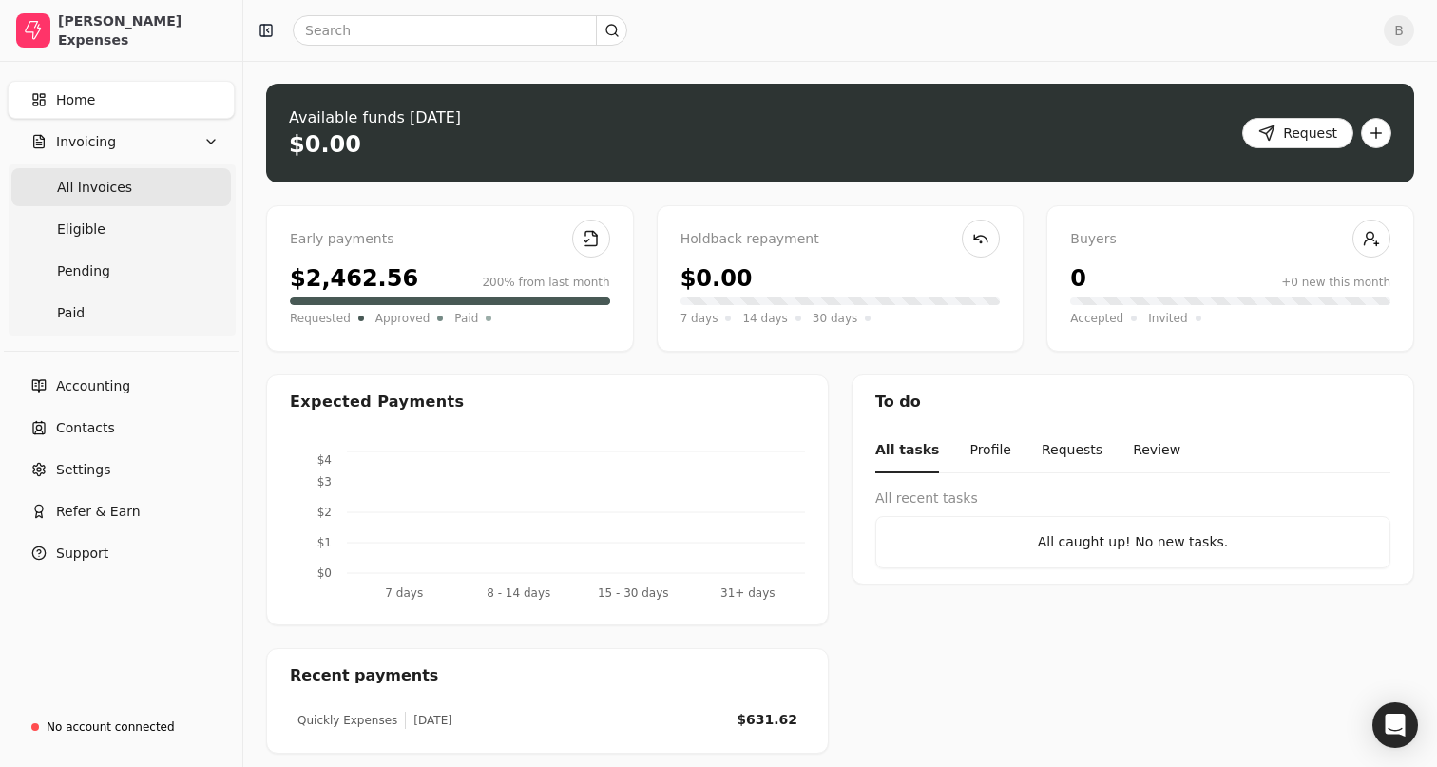
click at [101, 190] on span "All Invoices" at bounding box center [94, 188] width 75 height 20
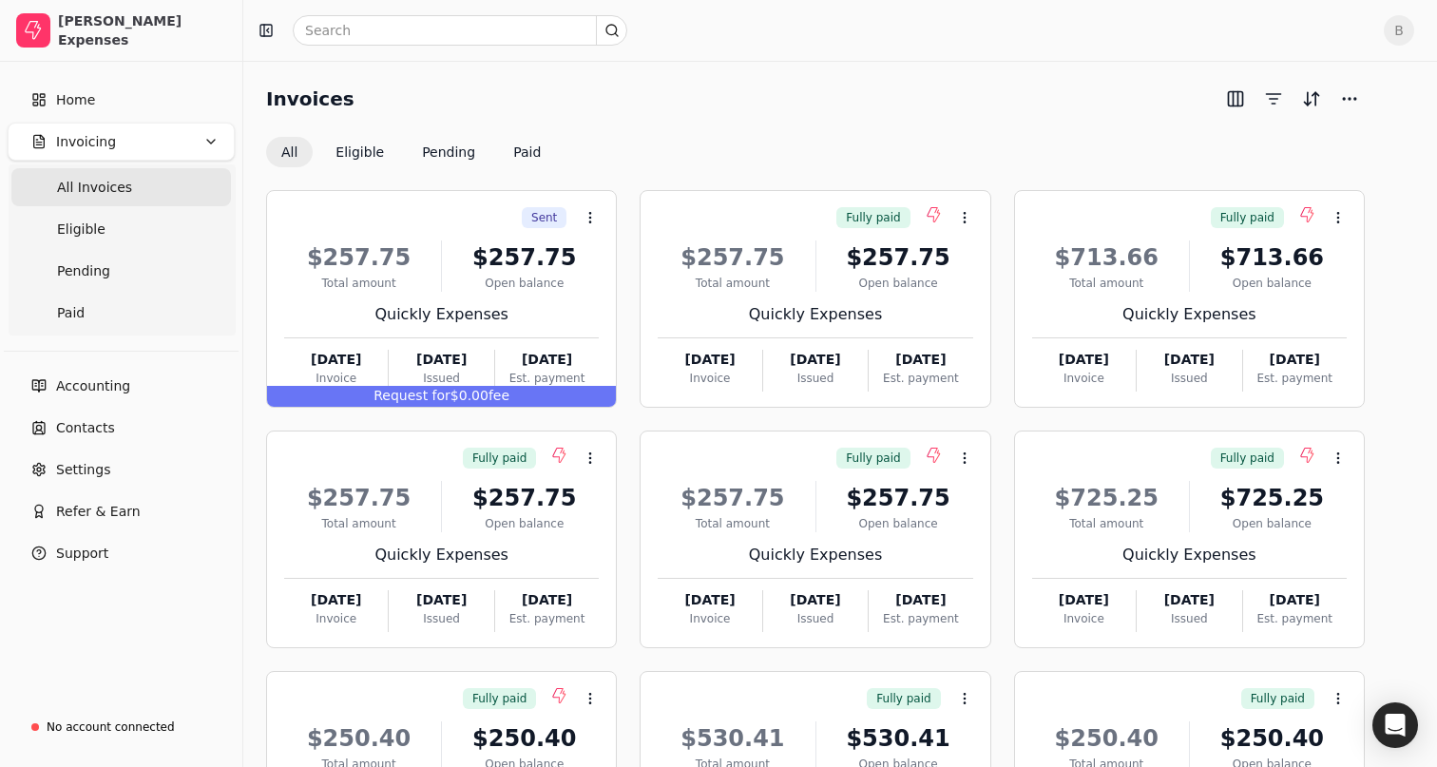
click at [759, 114] on div "Invoices All Eligible Pending Paid" at bounding box center [815, 126] width 1099 height 84
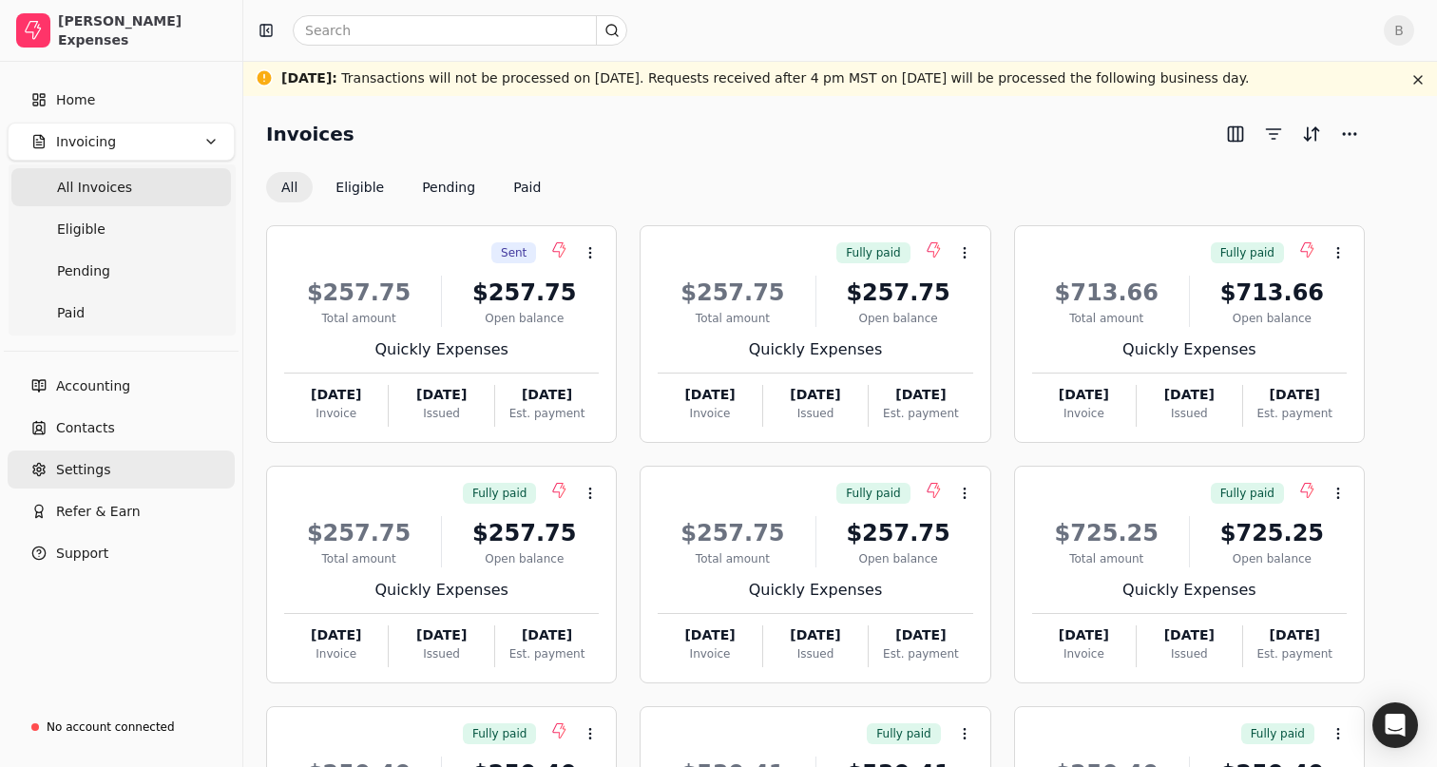
click at [101, 467] on span "Settings" at bounding box center [83, 470] width 54 height 20
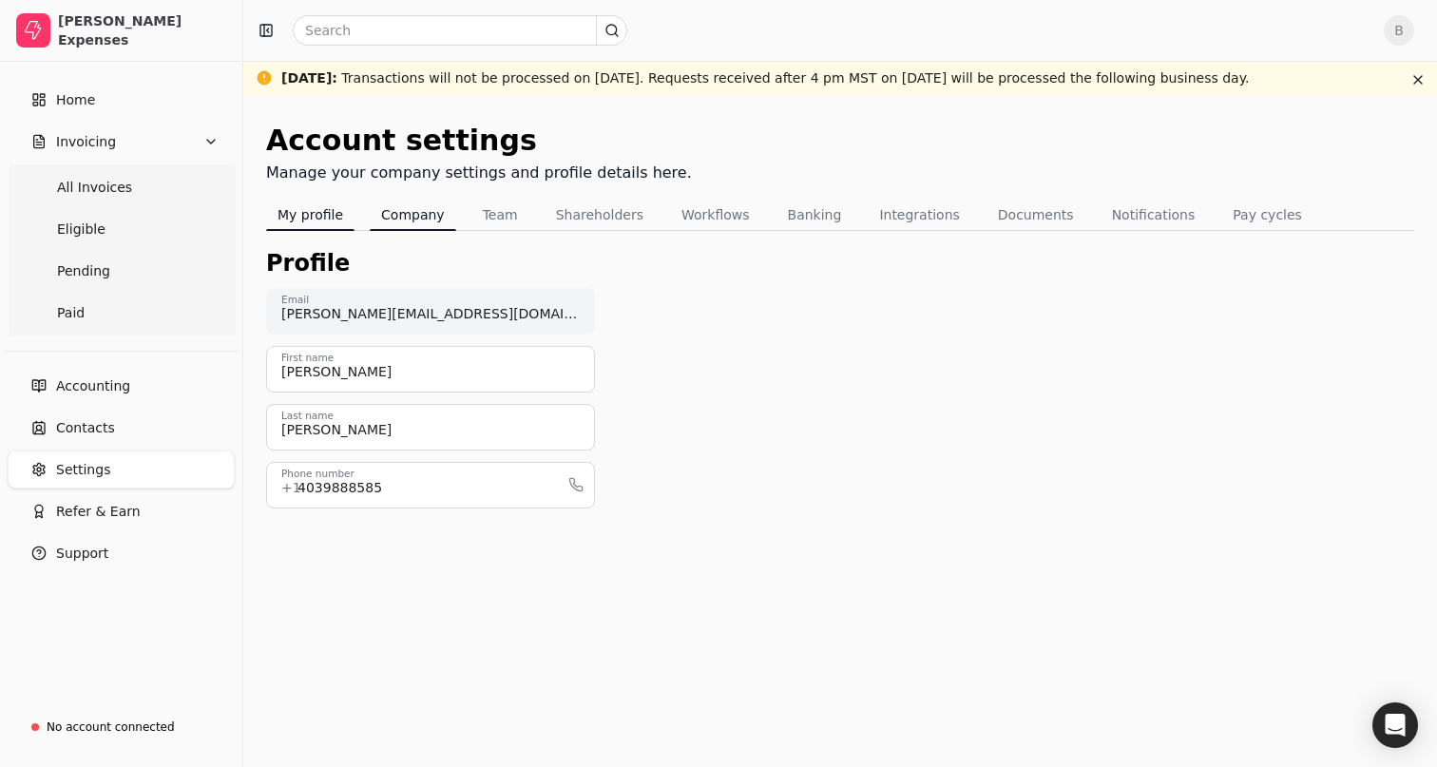
click at [414, 218] on button "Company" at bounding box center [413, 215] width 86 height 30
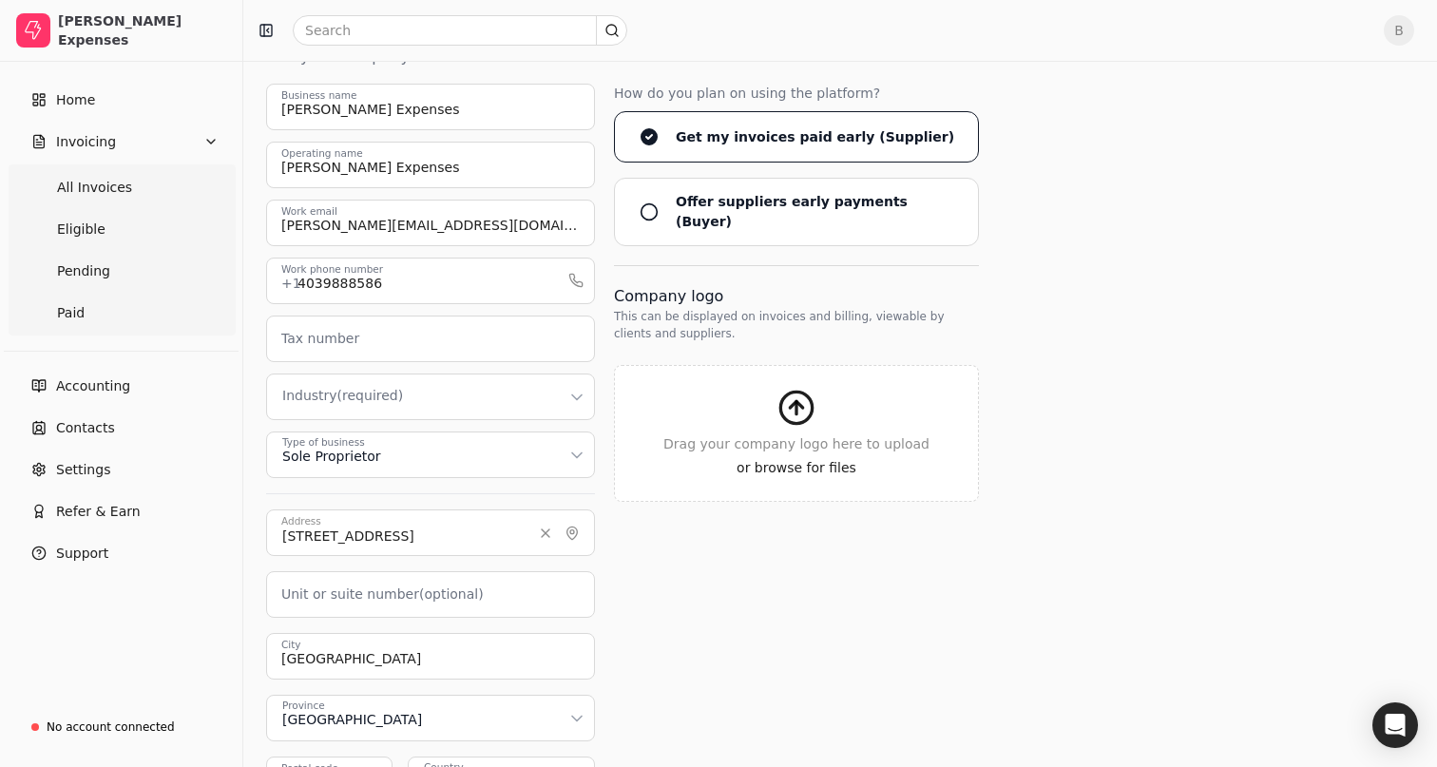
scroll to position [385, 0]
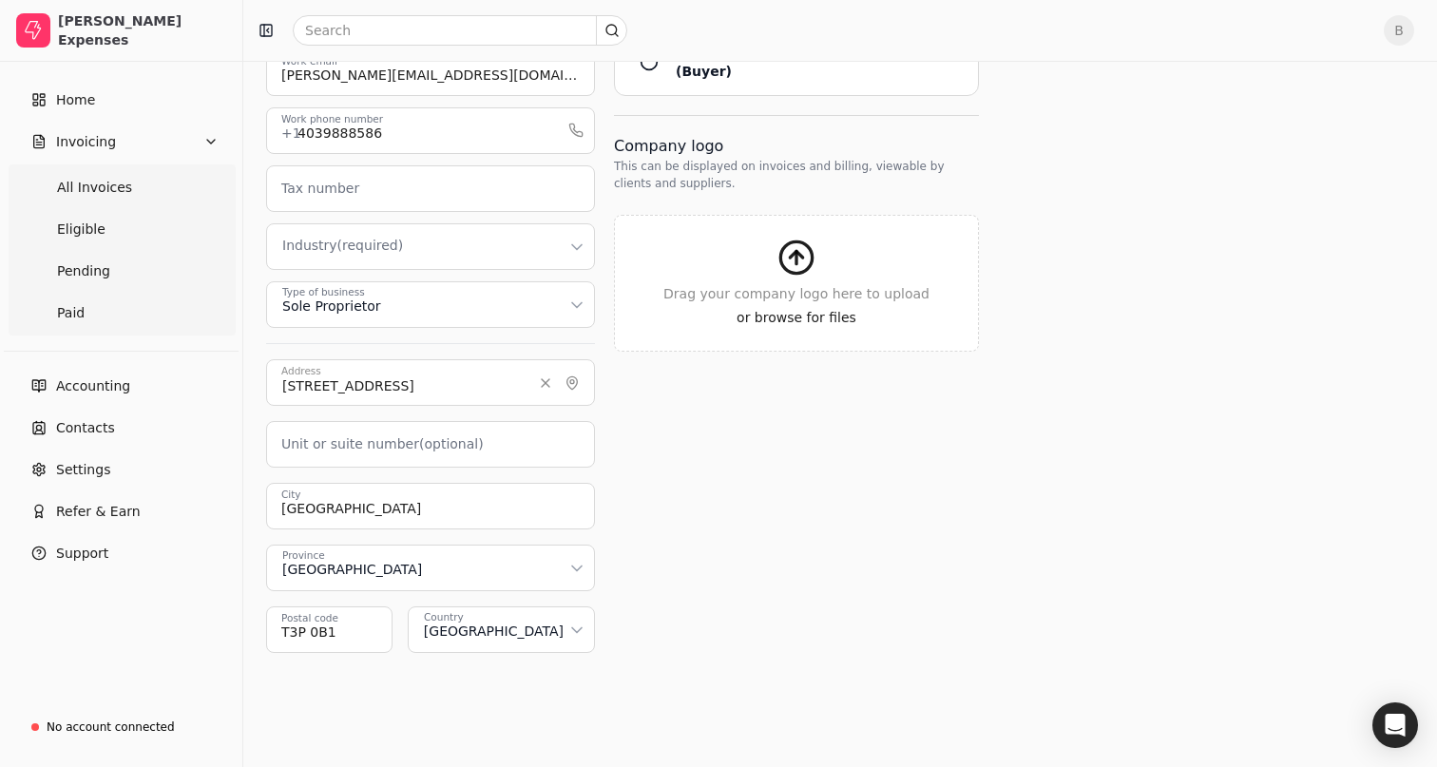
click at [715, 456] on div "How do you plan on using the platform? Get my invoices paid early (Supplier) Of…" at bounding box center [796, 292] width 365 height 719
click at [95, 109] on link "Home" at bounding box center [121, 100] width 227 height 38
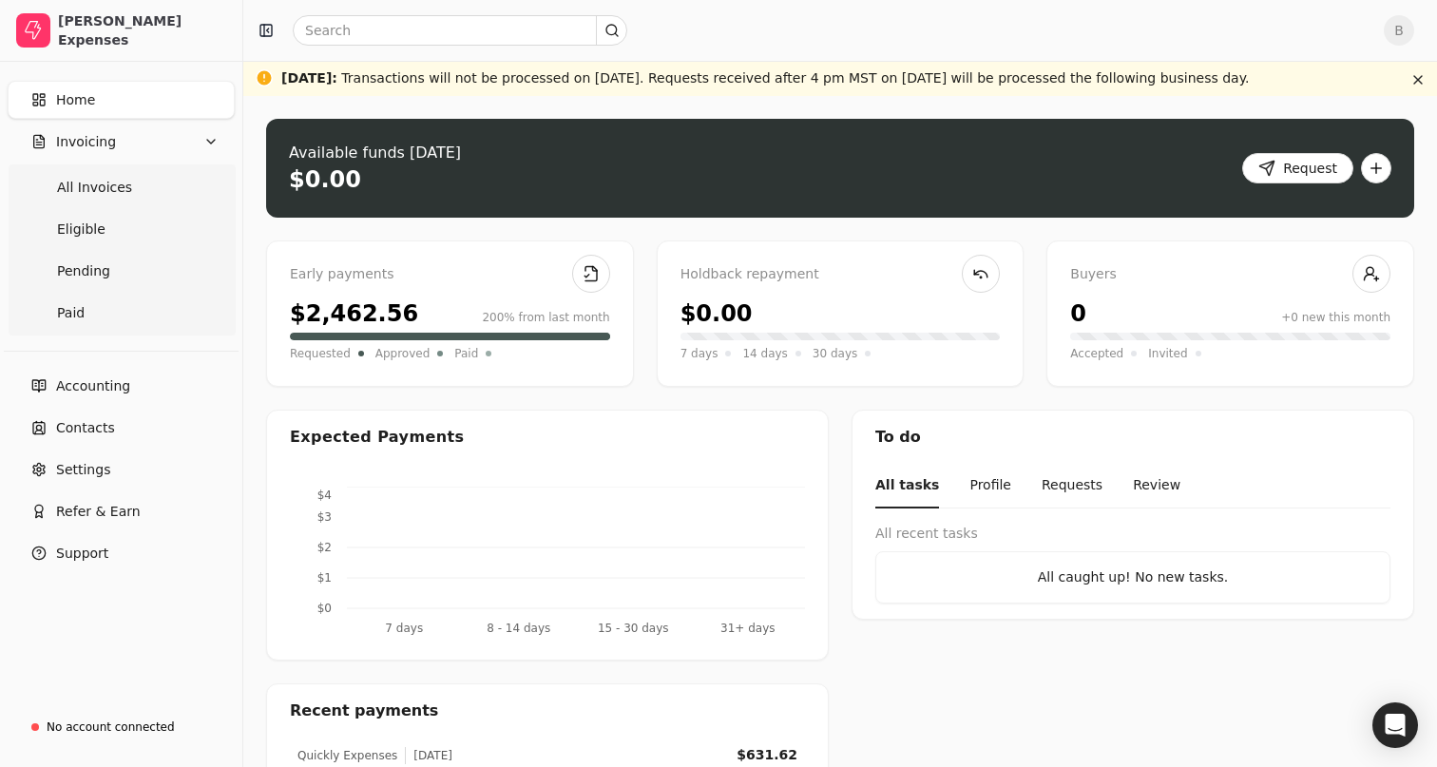
click at [696, 46] on div "B" at bounding box center [840, 30] width 1194 height 61
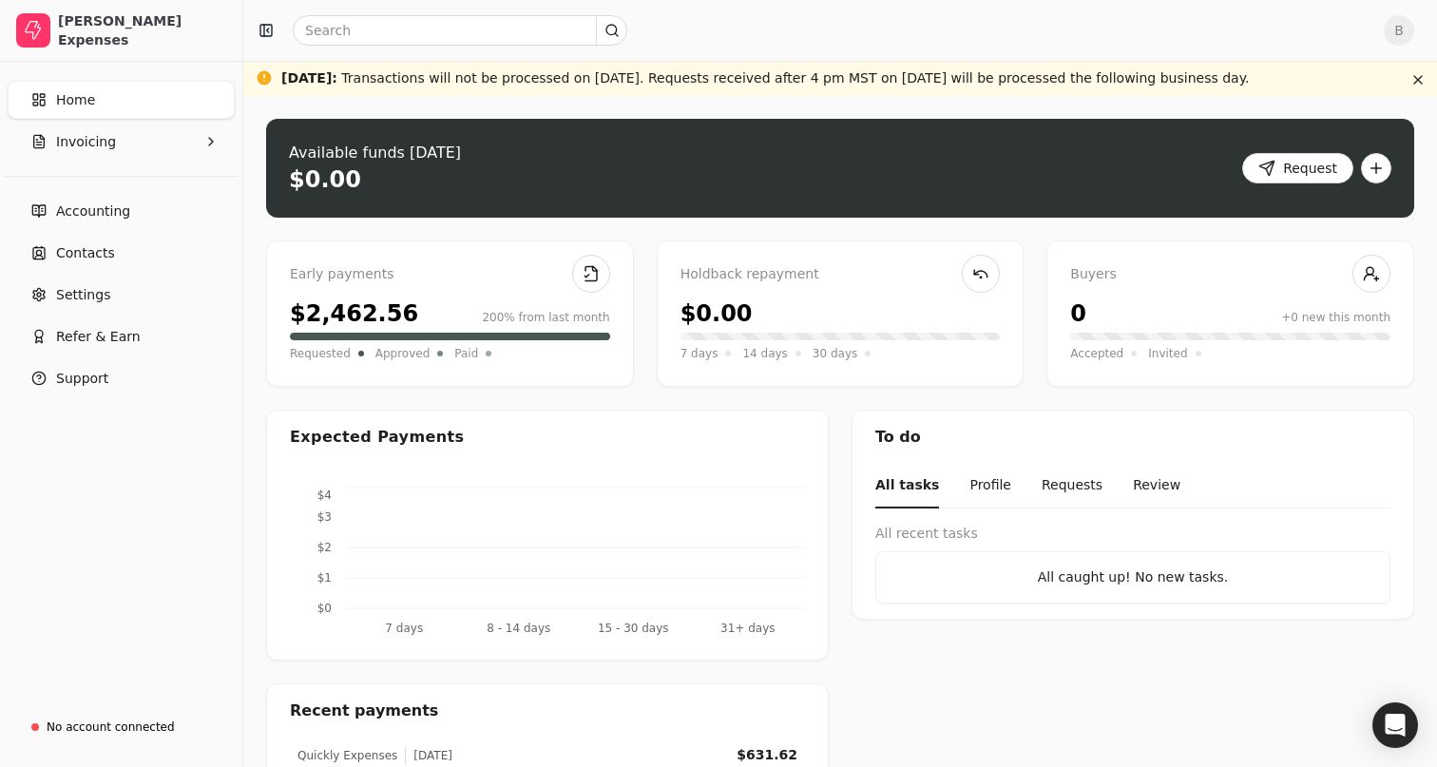
click at [83, 109] on span "Home" at bounding box center [75, 100] width 39 height 20
click at [121, 152] on button "Invoicing" at bounding box center [121, 142] width 227 height 38
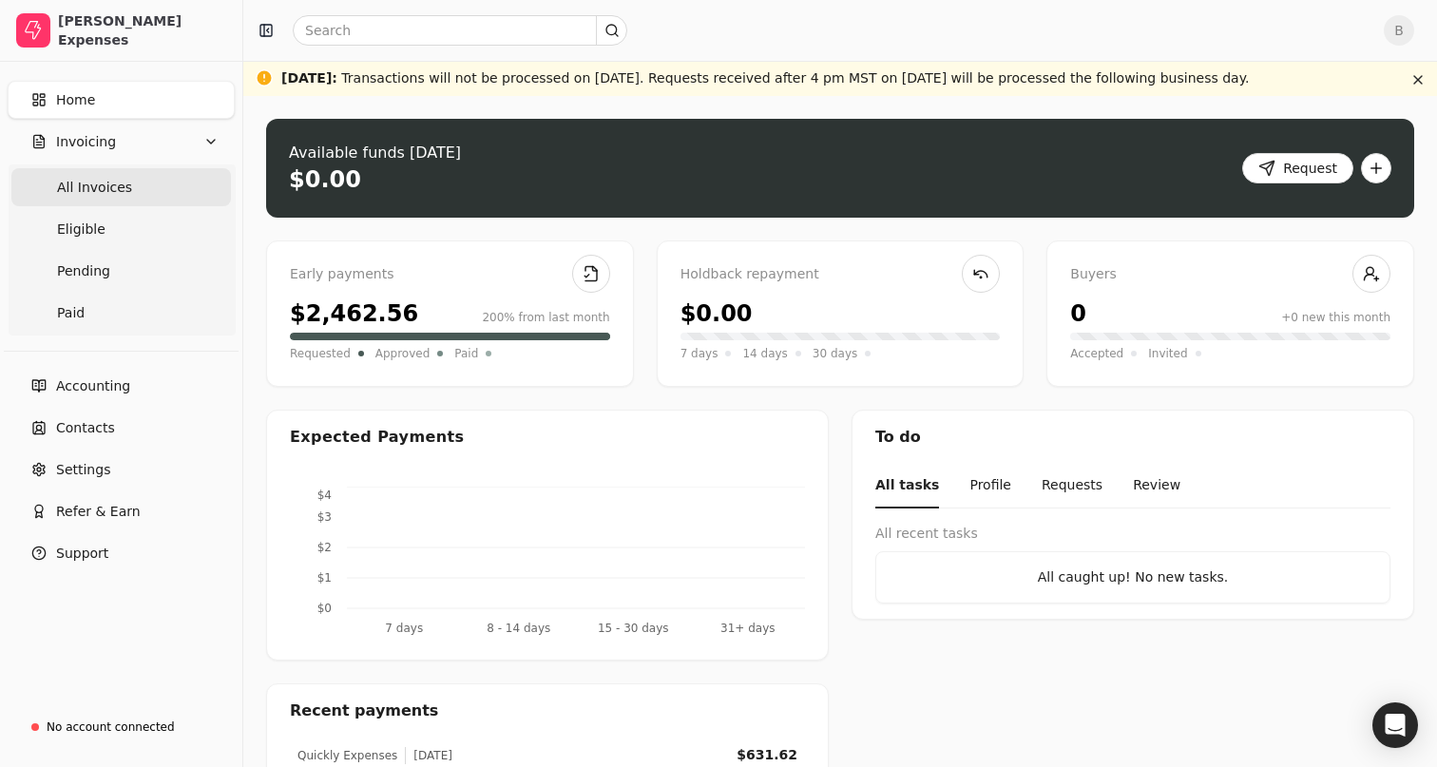
click at [94, 188] on span "All Invoices" at bounding box center [94, 188] width 75 height 20
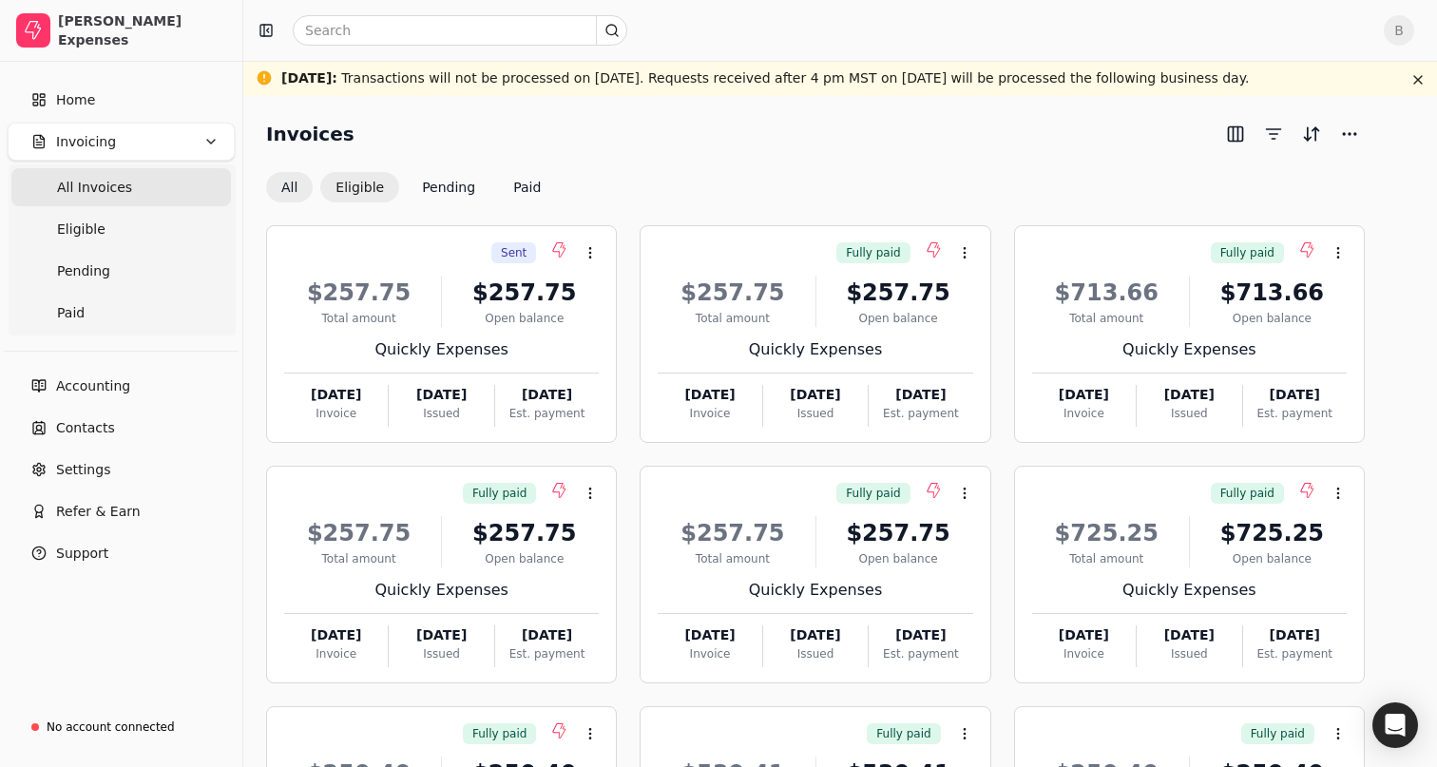
click at [369, 189] on button "Eligible" at bounding box center [359, 187] width 79 height 30
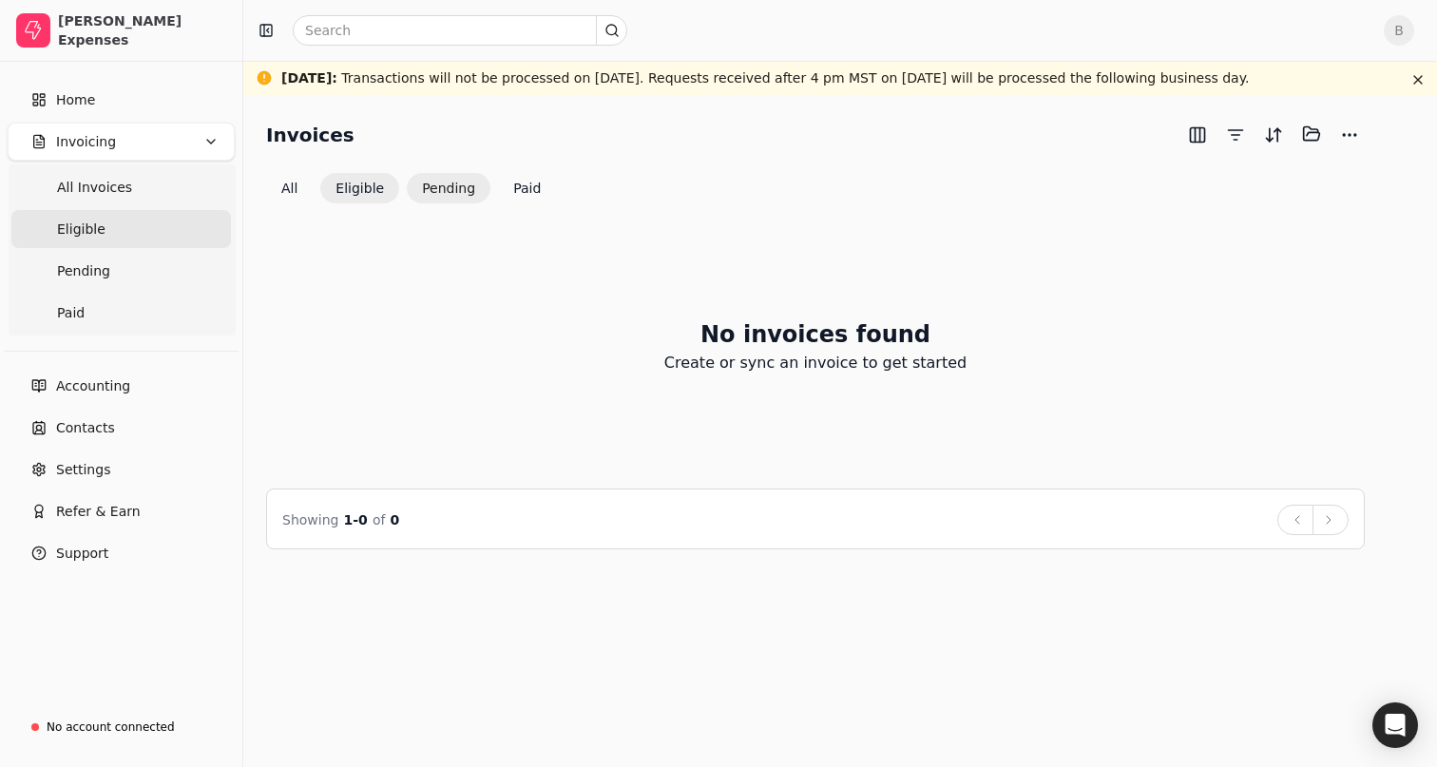
click at [432, 193] on button "Pending" at bounding box center [449, 188] width 84 height 30
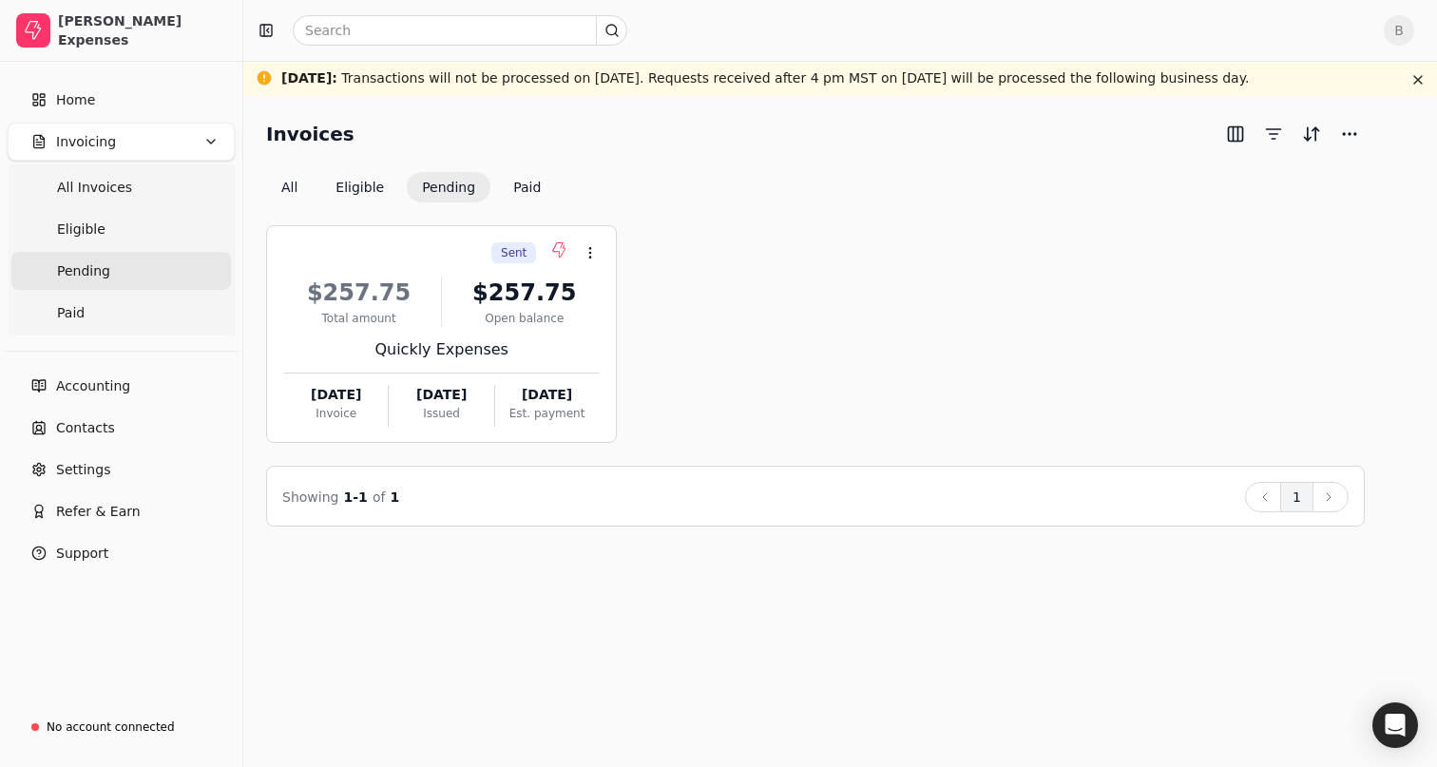
click at [769, 170] on div "Invoices All Eligible Pending Paid" at bounding box center [815, 161] width 1099 height 84
